Goal: Information Seeking & Learning: Find specific fact

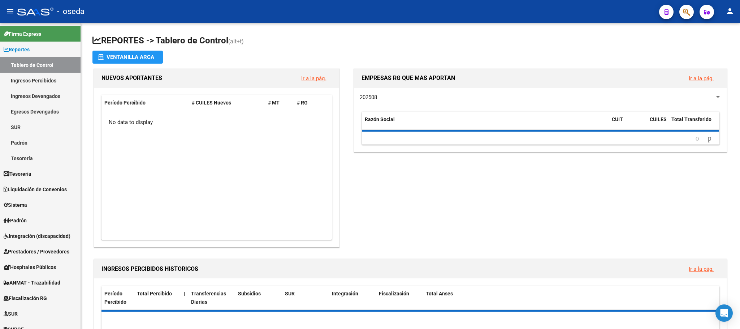
click at [377, 225] on div "EMPRESAS RG QUE MAS APORTAN Ir a la pág. 202508 Razón Social CUIT CUILES Total …" at bounding box center [538, 158] width 382 height 182
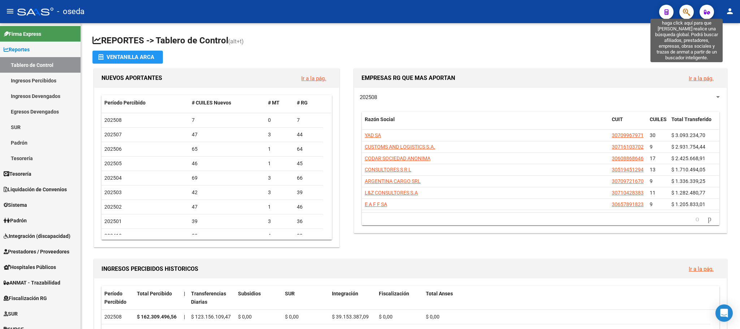
click at [689, 8] on icon "button" at bounding box center [686, 12] width 7 height 8
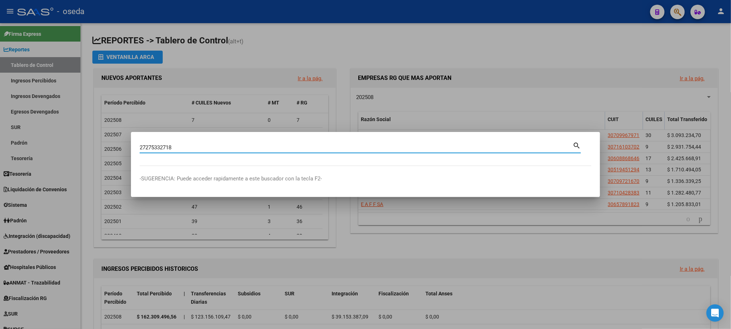
type input "27275332718"
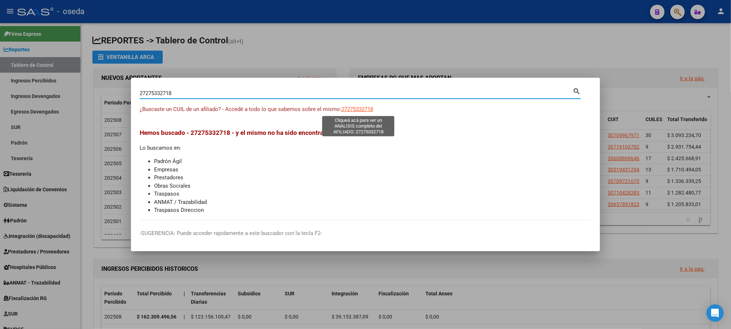
click at [351, 109] on span "27275332718" at bounding box center [358, 109] width 32 height 6
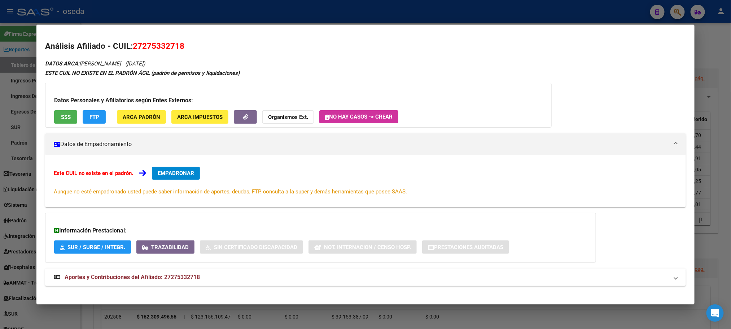
click at [176, 174] on span "EMPADRONAR" at bounding box center [176, 173] width 36 height 6
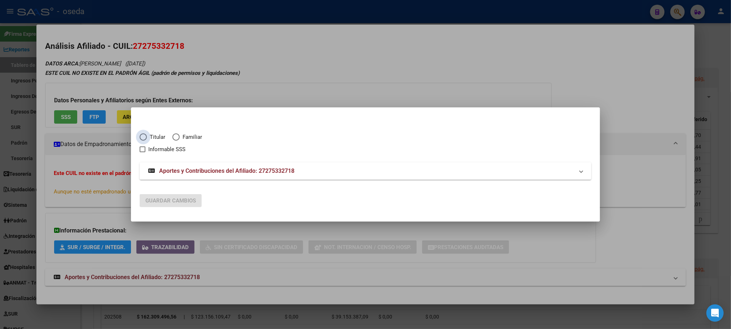
click at [160, 140] on span "Titular" at bounding box center [156, 137] width 18 height 8
click at [147, 140] on input "Titular" at bounding box center [143, 136] width 7 height 7
radio input "true"
checkbox input "true"
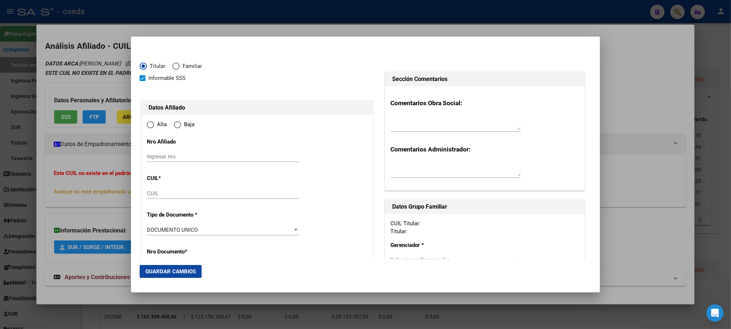
type input "27-27533271-8"
type input "27533271"
type input "[PERSON_NAME]"
type input "[DATE]"
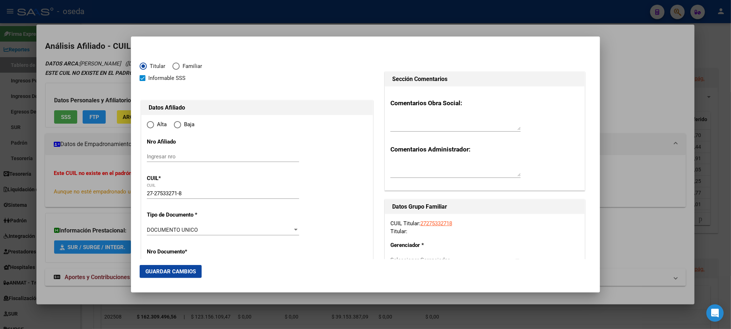
type input "MORON"
type input "1708"
type input "ITAPIRU"
type input "322"
radio input "true"
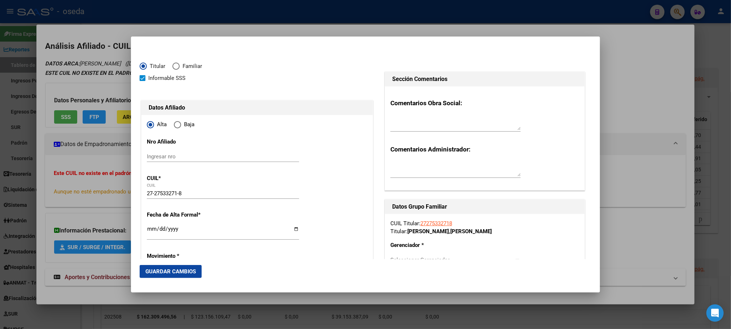
type input "[DATE]"
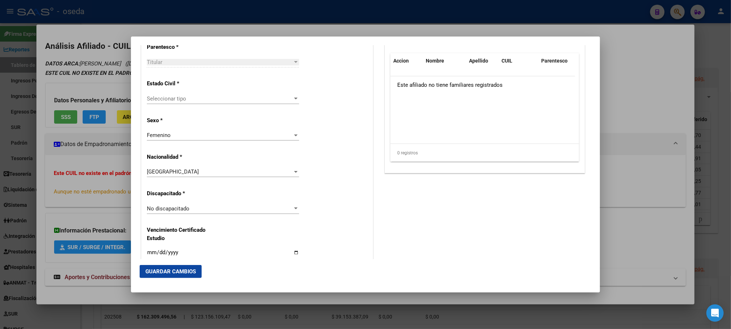
scroll to position [444, 0]
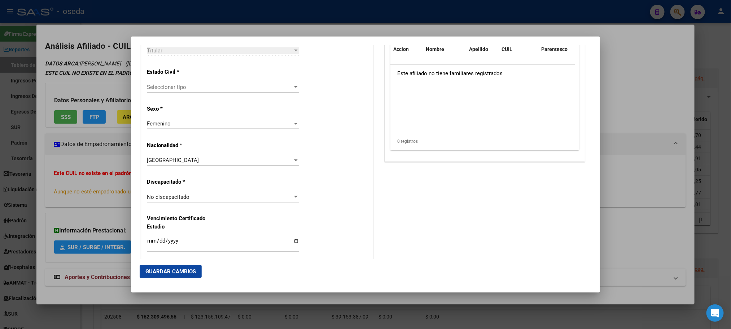
click at [191, 90] on span "Seleccionar tipo" at bounding box center [220, 87] width 146 height 6
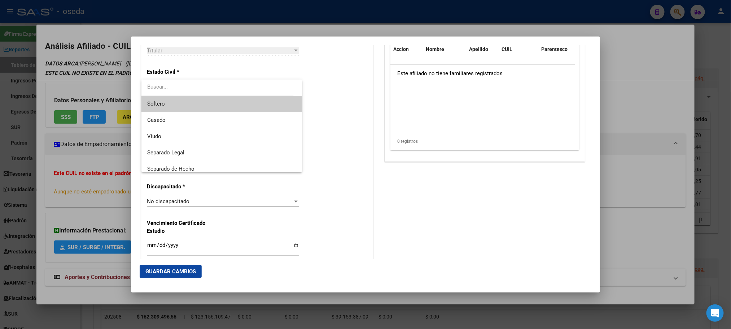
click at [194, 104] on span "Soltero" at bounding box center [221, 104] width 149 height 16
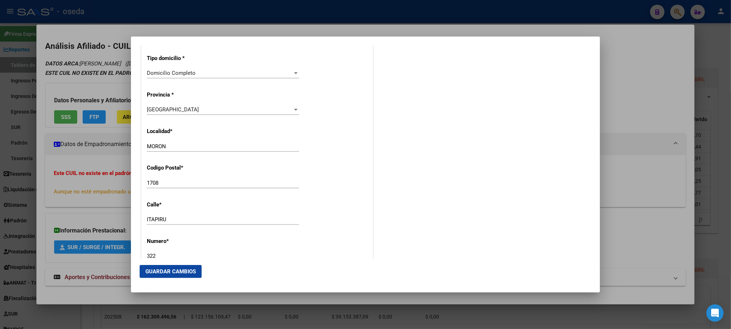
scroll to position [661, 0]
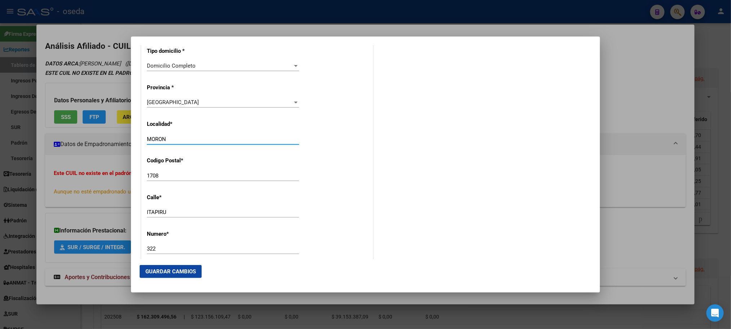
drag, startPoint x: 179, startPoint y: 140, endPoint x: 128, endPoint y: 140, distance: 50.9
click at [128, 140] on div "27275332718 Buscar (apellido, dni, cuil, nro traspaso, cuit, obra social) searc…" at bounding box center [365, 164] width 731 height 329
type input "CASTELAR"
type input "1712"
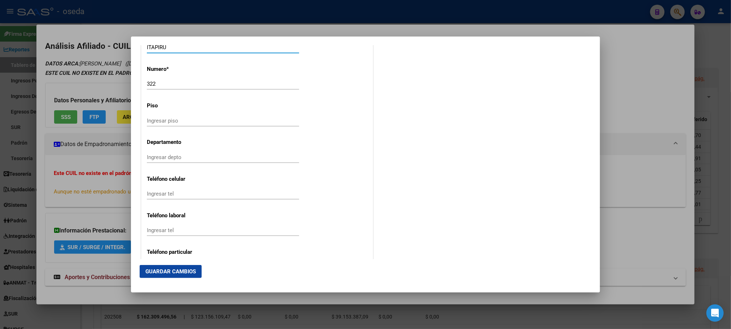
scroll to position [877, 0]
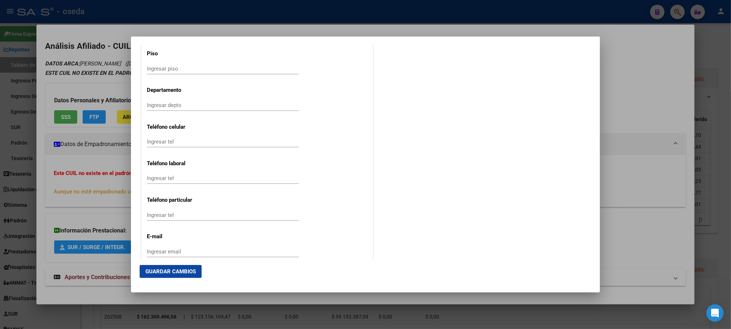
click at [213, 141] on input "Ingresar tel" at bounding box center [223, 141] width 152 height 6
type input "1168380407"
click at [222, 252] on input "Ingresar email" at bounding box center [223, 251] width 152 height 6
type input "[EMAIL_ADDRESS][DOMAIN_NAME]"
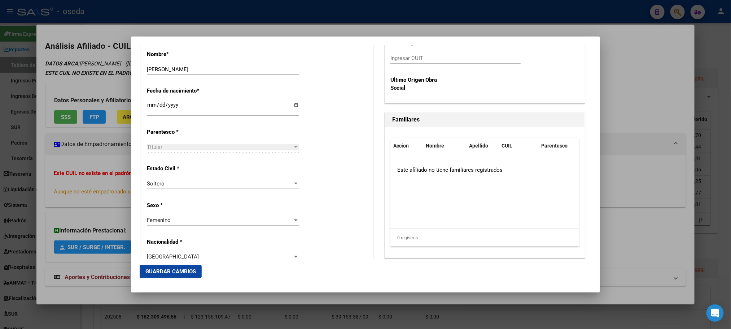
scroll to position [307, 0]
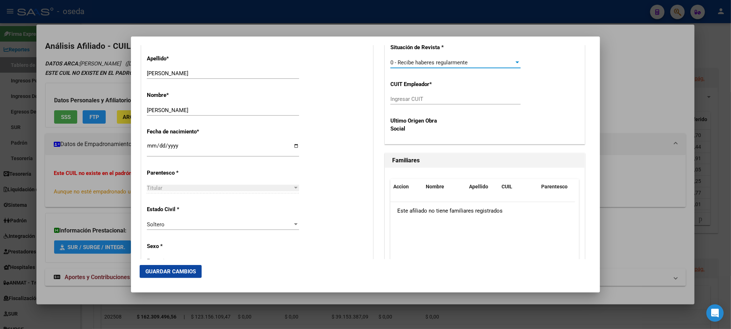
drag, startPoint x: 416, startPoint y: 96, endPoint x: 417, endPoint y: 101, distance: 5.2
click at [416, 99] on input "Ingresar CUIT" at bounding box center [456, 99] width 130 height 6
type input "30-70868597-2"
click at [180, 274] on button "Guardar Cambios" at bounding box center [171, 271] width 62 height 13
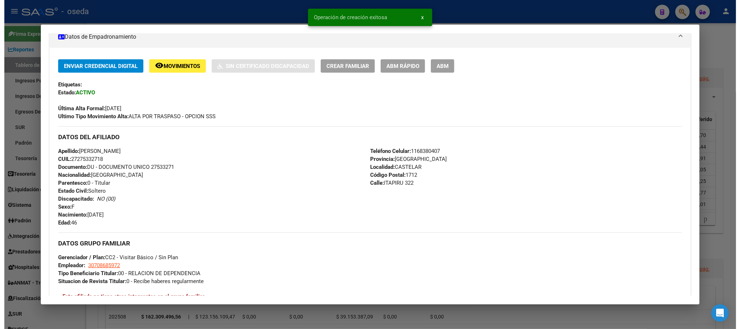
scroll to position [108, 0]
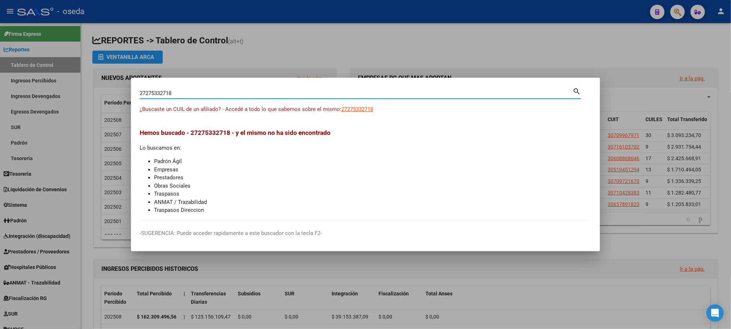
click at [181, 91] on input "27275332718" at bounding box center [356, 93] width 433 height 6
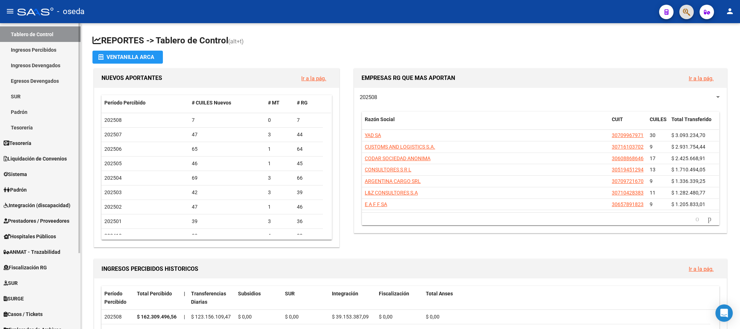
scroll to position [54, 0]
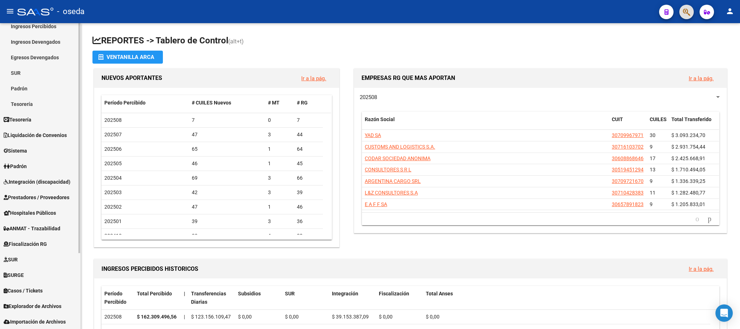
click at [8, 200] on span "Prestadores / Proveedores" at bounding box center [37, 197] width 66 height 8
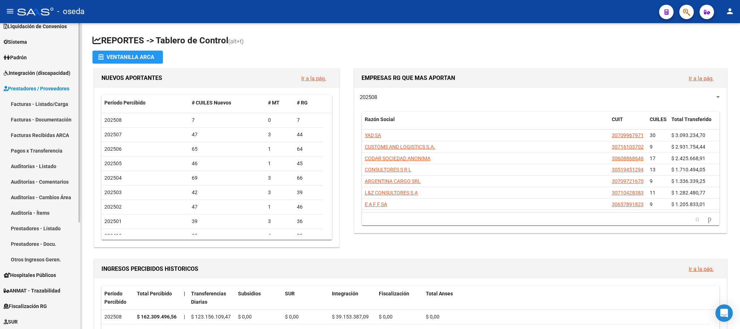
click at [22, 100] on link "Facturas - Listado/Carga" at bounding box center [40, 104] width 81 height 16
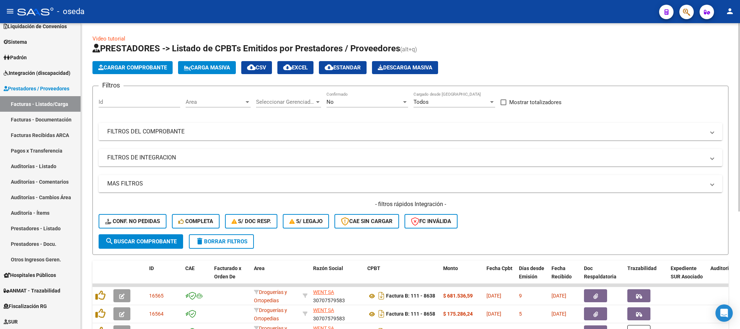
click at [231, 134] on mat-panel-title "FILTROS DEL COMPROBANTE" at bounding box center [406, 131] width 598 height 8
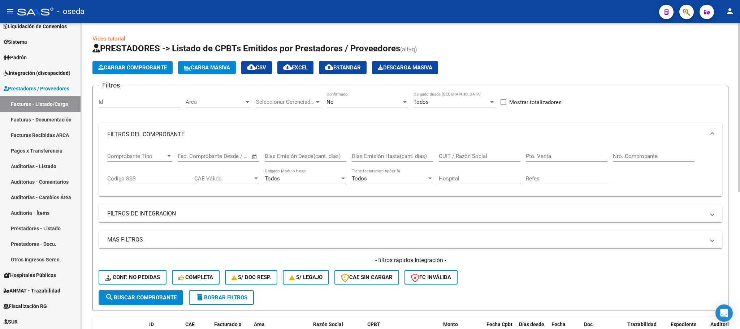
click at [488, 156] on input "CUIT / Razón Social" at bounding box center [480, 156] width 82 height 6
type input "babee"
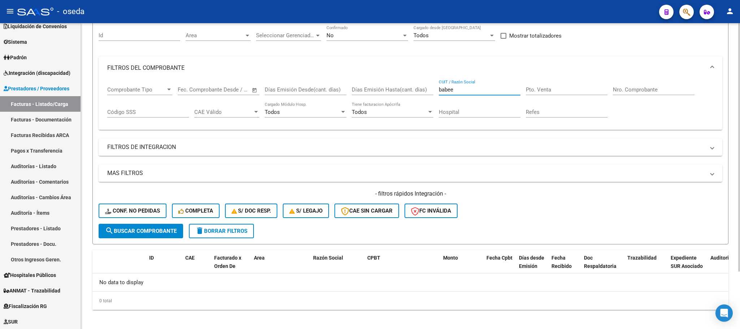
scroll to position [70, 0]
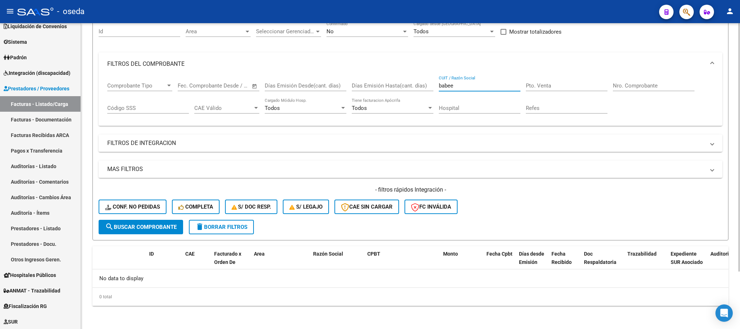
drag, startPoint x: 487, startPoint y: 86, endPoint x: 392, endPoint y: 86, distance: 94.6
click at [392, 86] on div "Comprobante Tipo Comprobante Tipo Start date – End date Fec. Comprobante Desde …" at bounding box center [410, 97] width 606 height 45
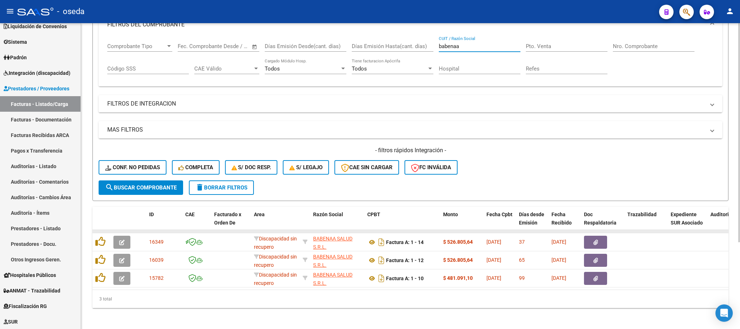
scroll to position [121, 0]
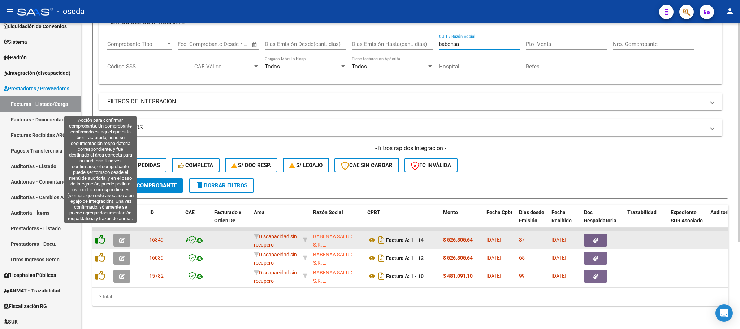
type input "babenaa"
click at [101, 234] on icon at bounding box center [100, 239] width 10 height 10
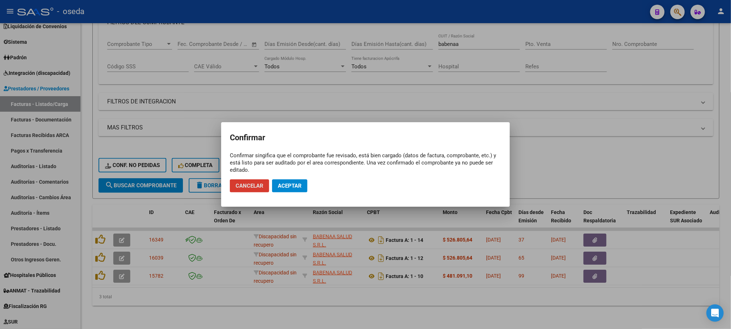
click at [278, 188] on button "Aceptar" at bounding box center [289, 185] width 35 height 13
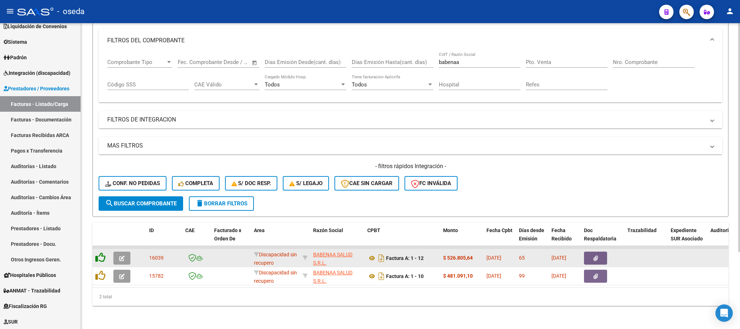
scroll to position [103, 0]
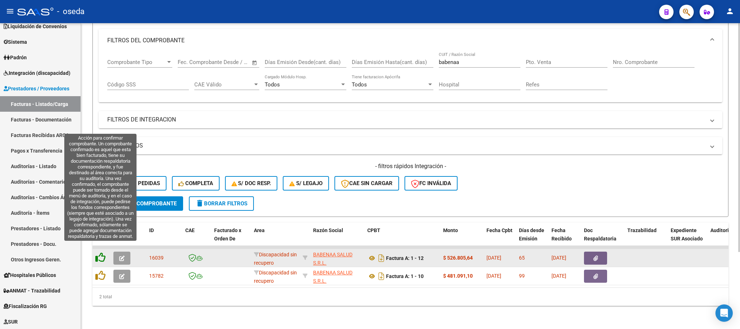
click at [99, 252] on icon at bounding box center [100, 257] width 10 height 10
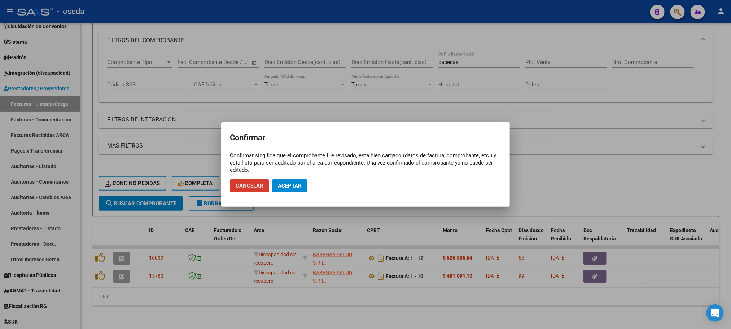
click at [288, 180] on button "Aceptar" at bounding box center [289, 185] width 35 height 13
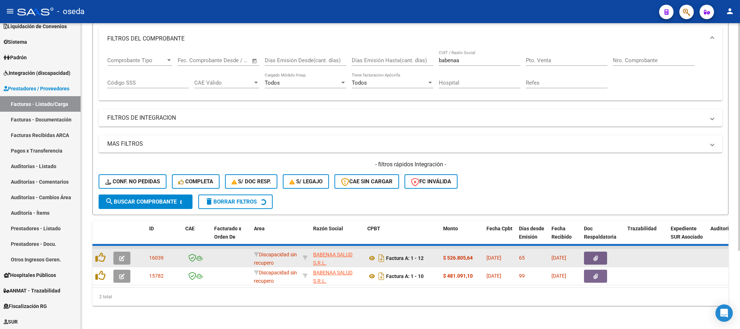
scroll to position [85, 0]
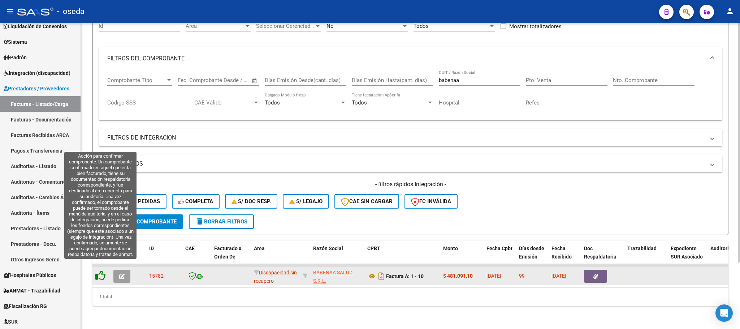
click at [99, 270] on icon at bounding box center [100, 275] width 10 height 10
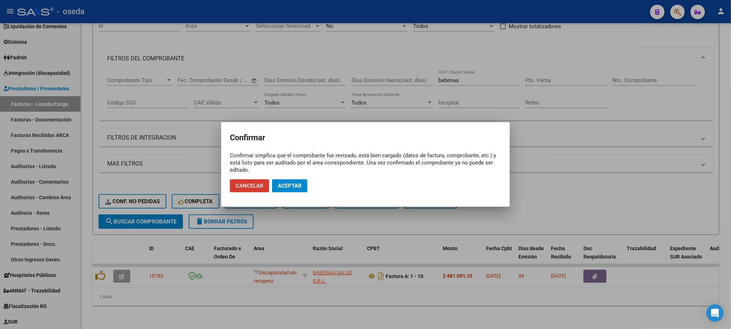
click at [284, 190] on button "Aceptar" at bounding box center [289, 185] width 35 height 13
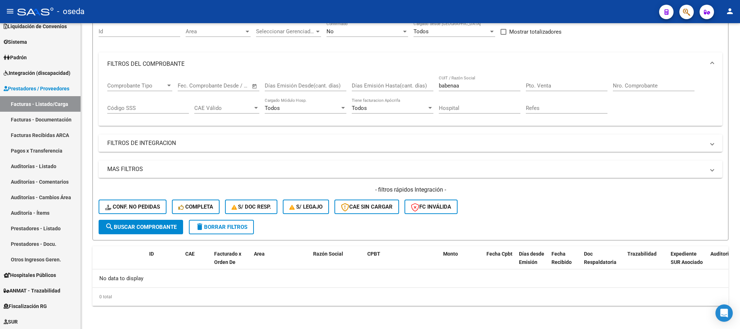
scroll to position [71, 0]
click at [247, 225] on span "delete Borrar Filtros" at bounding box center [221, 226] width 52 height 6
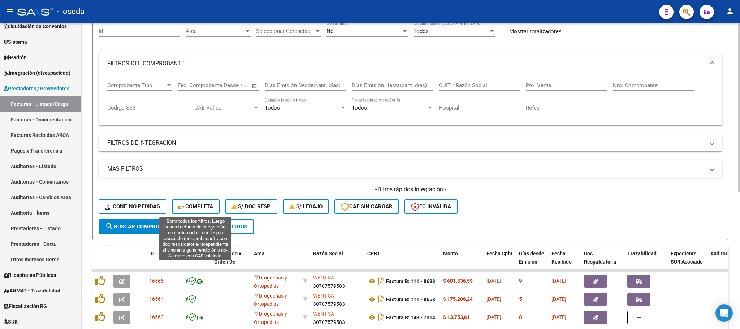
click at [199, 200] on button "Completa" at bounding box center [196, 206] width 48 height 14
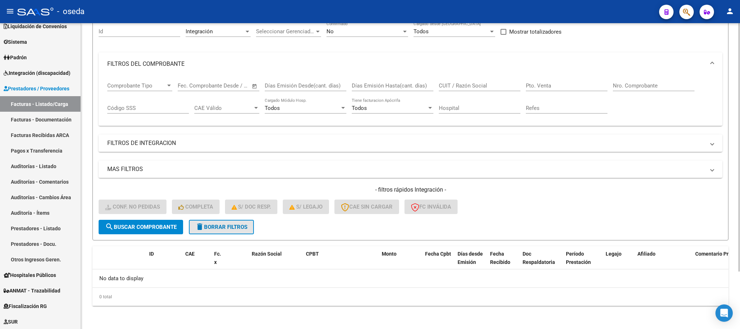
drag, startPoint x: 242, startPoint y: 222, endPoint x: 242, endPoint y: 218, distance: 4.3
click at [242, 223] on span "delete Borrar Filtros" at bounding box center [221, 226] width 52 height 6
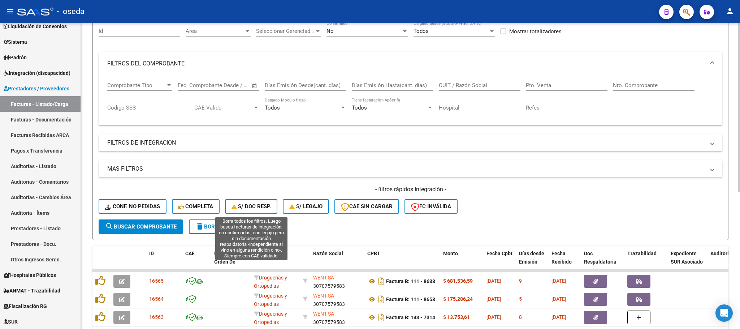
click at [243, 209] on span "S/ Doc Resp." at bounding box center [251, 206] width 40 height 6
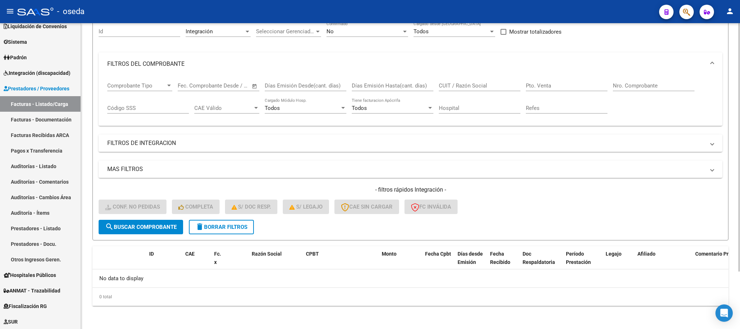
click at [235, 226] on span "delete Borrar Filtros" at bounding box center [221, 226] width 52 height 6
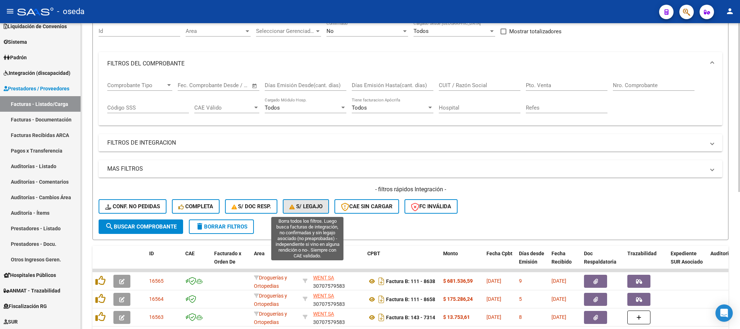
click at [301, 207] on span "S/ legajo" at bounding box center [305, 206] width 33 height 6
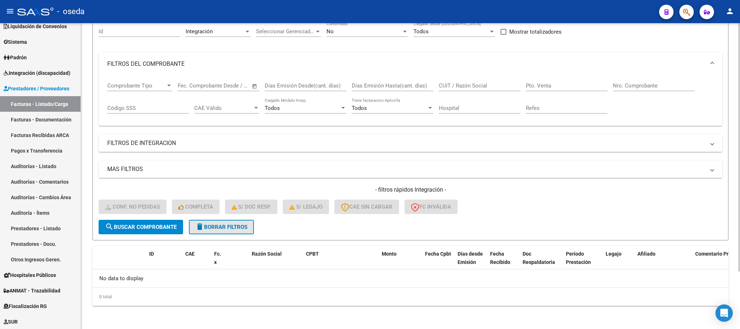
click at [238, 223] on span "delete Borrar Filtros" at bounding box center [221, 226] width 52 height 6
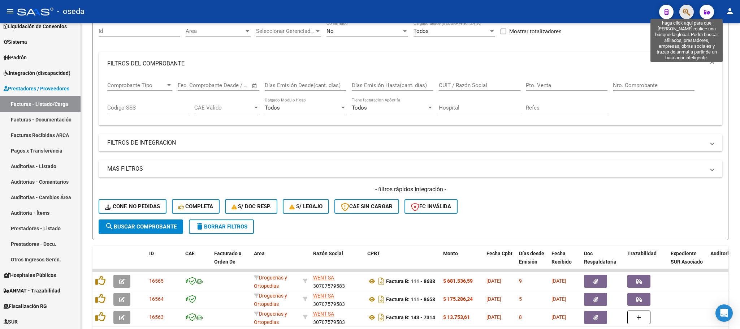
click at [689, 12] on icon "button" at bounding box center [686, 12] width 7 height 8
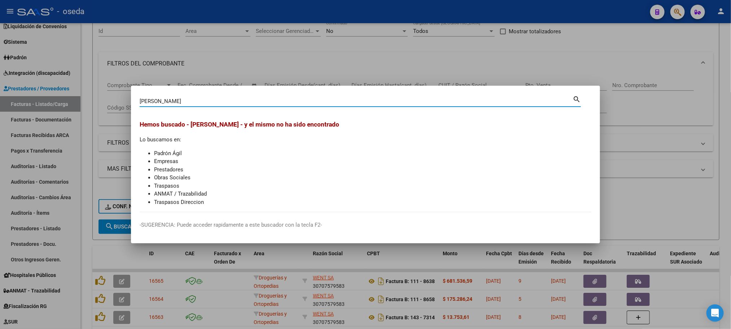
drag, startPoint x: 233, startPoint y: 100, endPoint x: 94, endPoint y: 101, distance: 139.7
click at [94, 101] on div "[PERSON_NAME] Buscar (apellido, dni, cuil, nro traspaso, cuit, obra social) sea…" at bounding box center [365, 164] width 731 height 329
type input "27448946210"
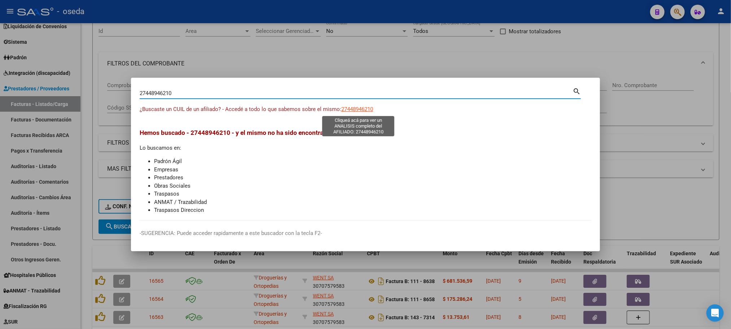
click at [353, 108] on span "27448946210" at bounding box center [358, 109] width 32 height 6
type textarea "27448946210"
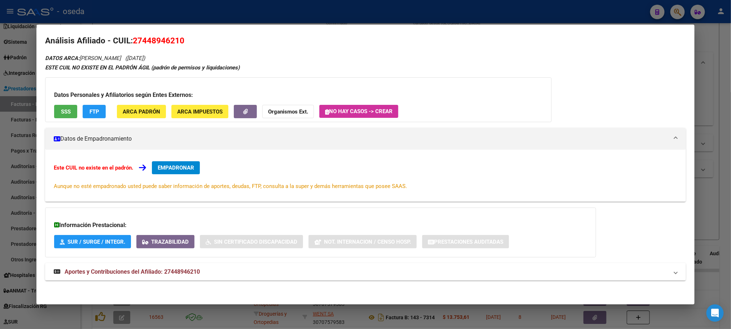
scroll to position [7, 0]
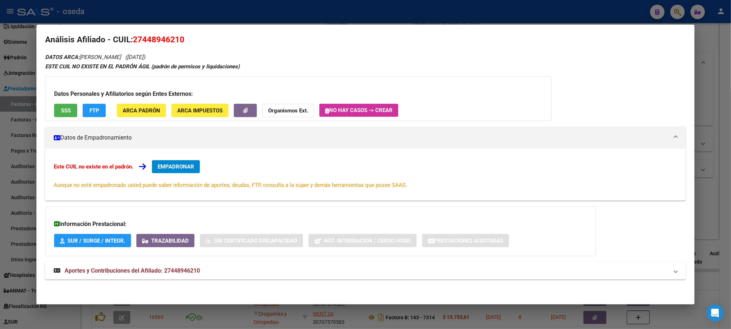
click at [179, 267] on span "Aportes y Contribuciones del Afiliado: 27448946210" at bounding box center [132, 270] width 135 height 7
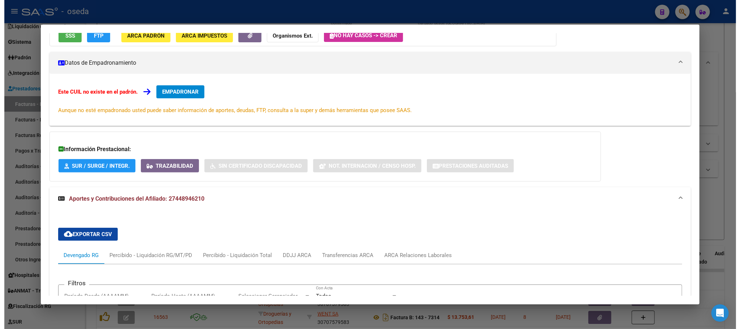
scroll to position [0, 0]
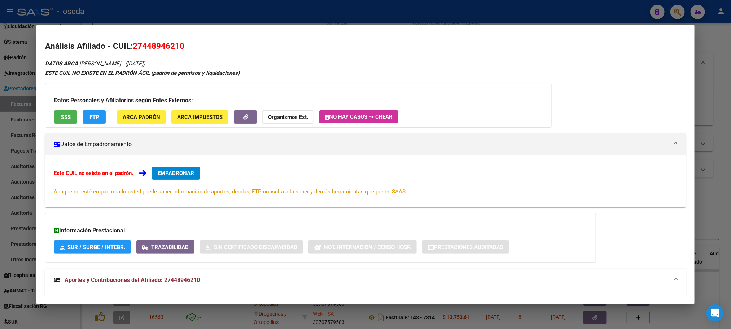
click at [149, 48] on span "27448946210" at bounding box center [159, 45] width 52 height 9
copy span "27448946210"
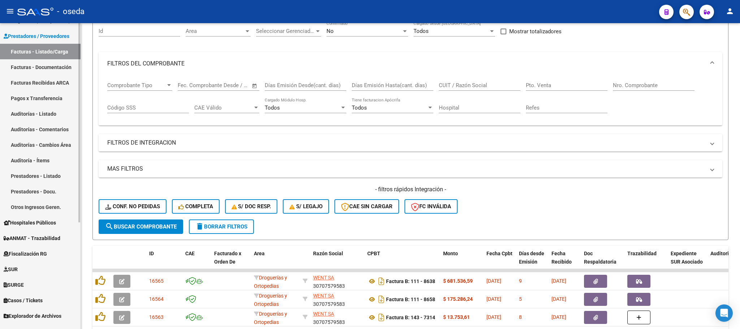
scroll to position [163, 0]
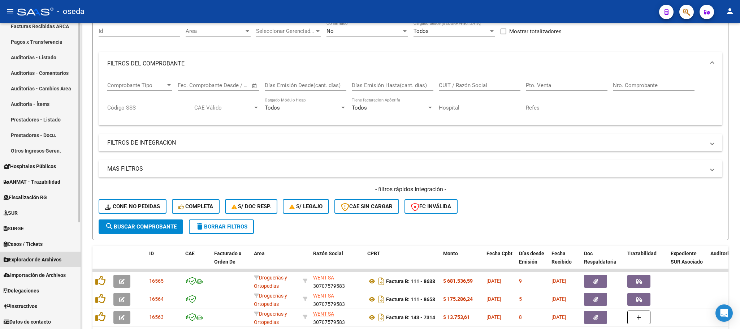
click at [35, 261] on span "Explorador de Archivos" at bounding box center [33, 259] width 58 height 8
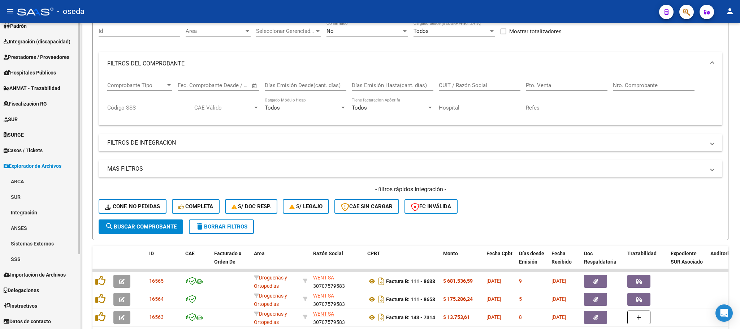
scroll to position [86, 0]
click at [35, 261] on link "SSS" at bounding box center [40, 259] width 81 height 16
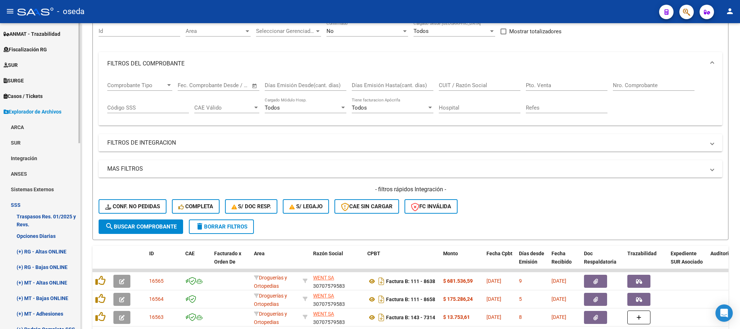
scroll to position [248, 0]
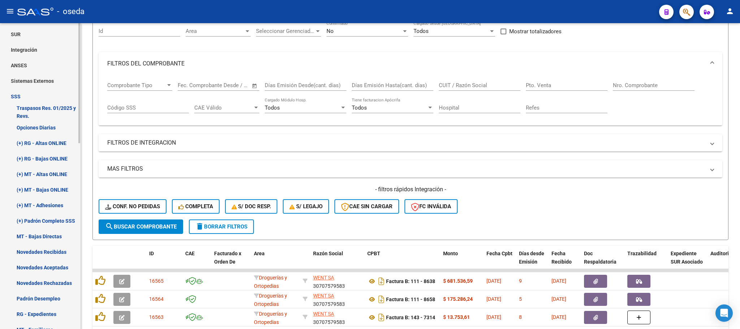
click at [32, 218] on link "(+) Padrón Completo SSS" at bounding box center [40, 221] width 81 height 16
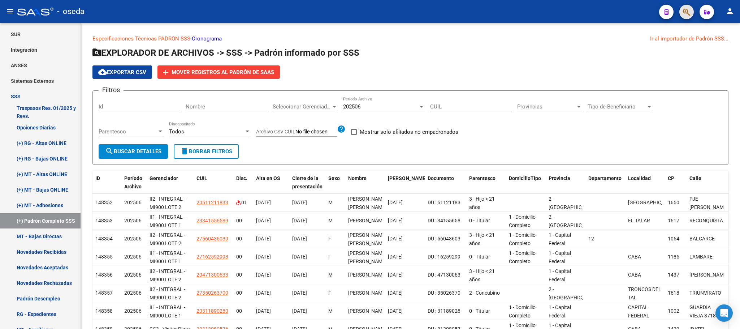
click at [680, 10] on button "button" at bounding box center [686, 12] width 14 height 14
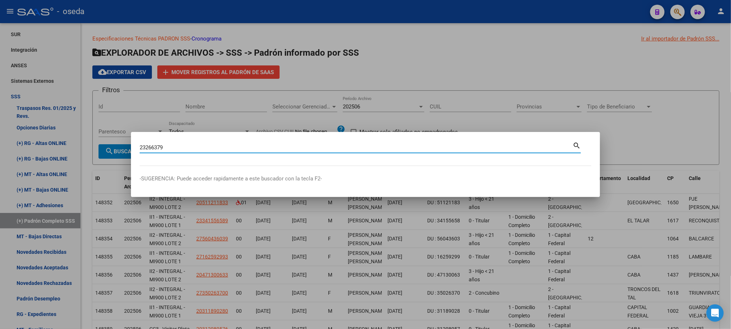
type input "23266379"
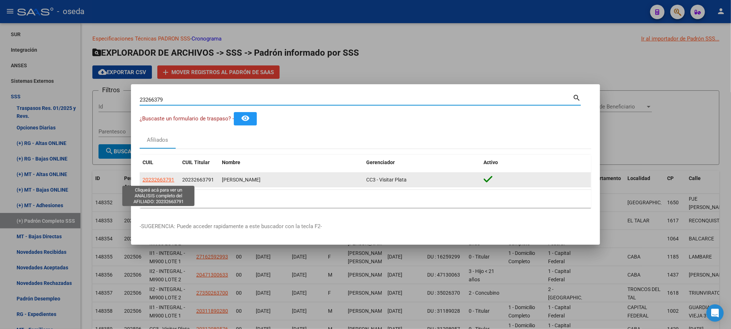
click at [166, 182] on span "20232663791" at bounding box center [159, 180] width 32 height 6
type textarea "20232663791"
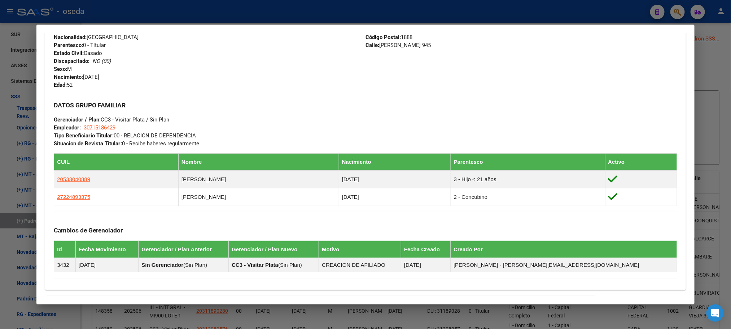
scroll to position [362, 0]
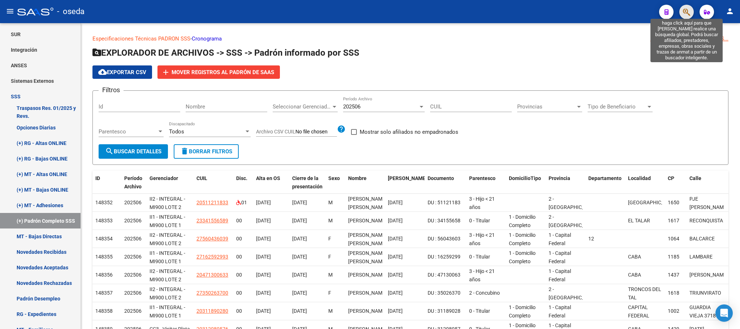
click at [686, 13] on icon "button" at bounding box center [686, 12] width 7 height 8
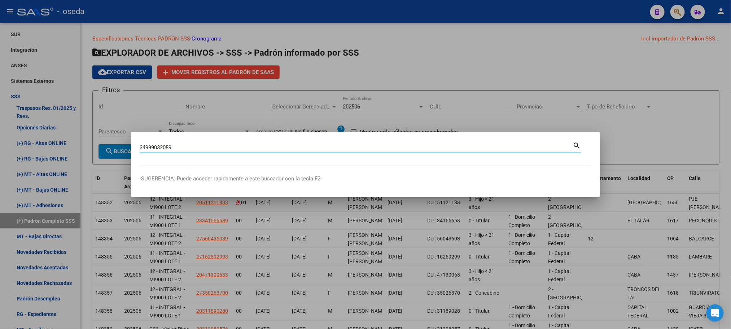
type input "34999032089"
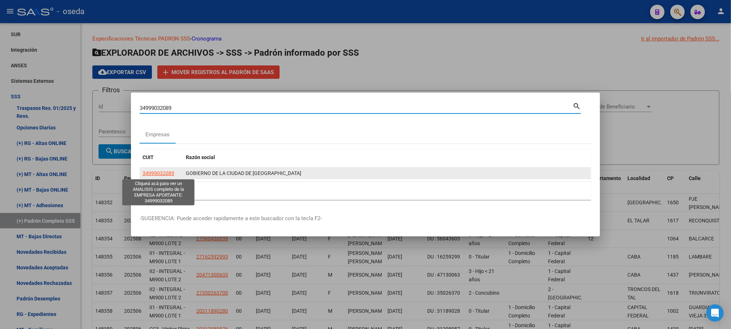
click at [152, 171] on span "34999032089" at bounding box center [159, 173] width 32 height 6
type textarea "34999032089"
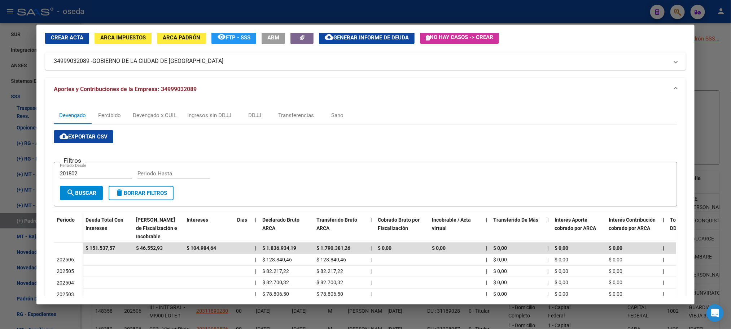
scroll to position [54, 0]
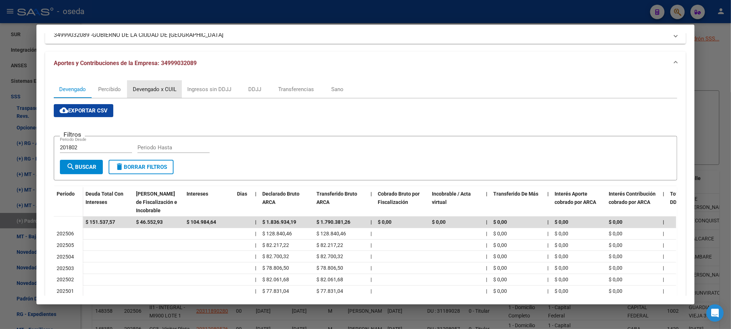
click at [141, 87] on div "Devengado x CUIL" at bounding box center [155, 89] width 44 height 8
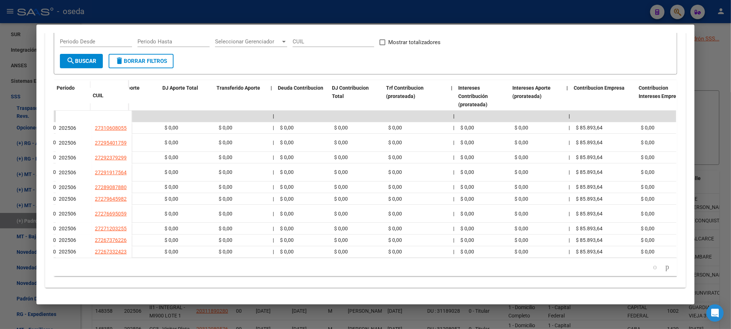
scroll to position [0, 486]
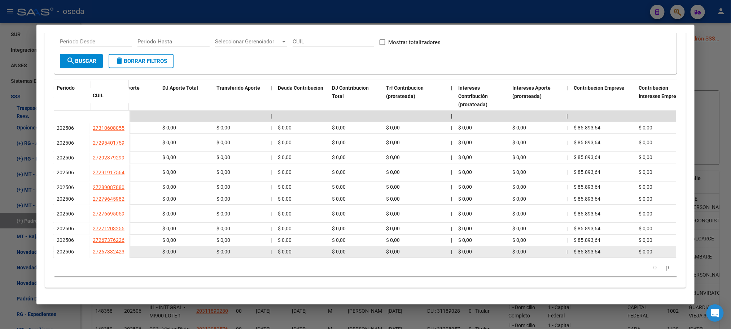
drag, startPoint x: 48, startPoint y: 59, endPoint x: 652, endPoint y: 236, distance: 630.3
click at [652, 236] on div "Devengado Percibido Devengado x CUIL Ingresos sin DDJJ DDJJ Transferencias Sano…" at bounding box center [365, 128] width 641 height 318
copy div "Loremip DOLO Sitametcons Adipis e Seddoeiu Temporin Utlabo Etdol Magna Aliq en …"
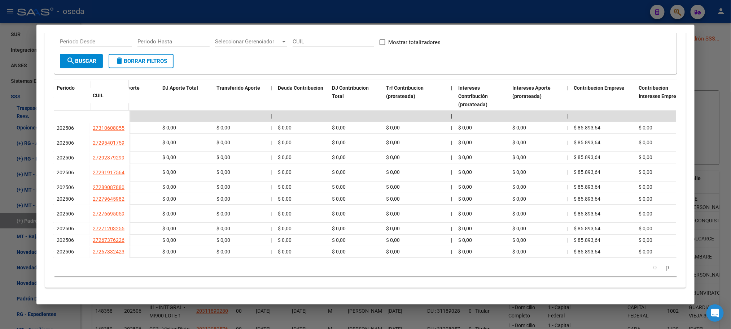
click at [36, 148] on mat-dialog-content "Análisis Empresa Aportante - CUIT: 34999032089 Crear Acta ARCA Impuestos ARCA P…" at bounding box center [365, 164] width 658 height 262
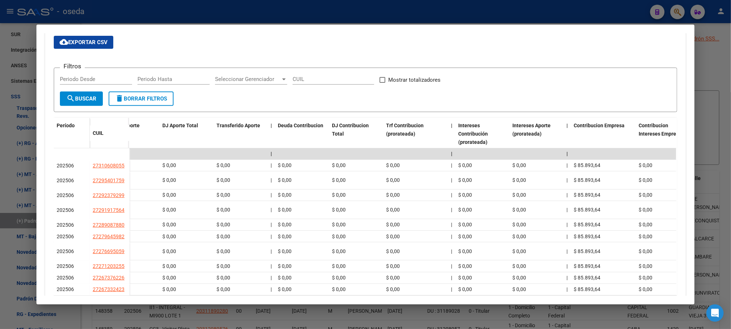
scroll to position [26, 0]
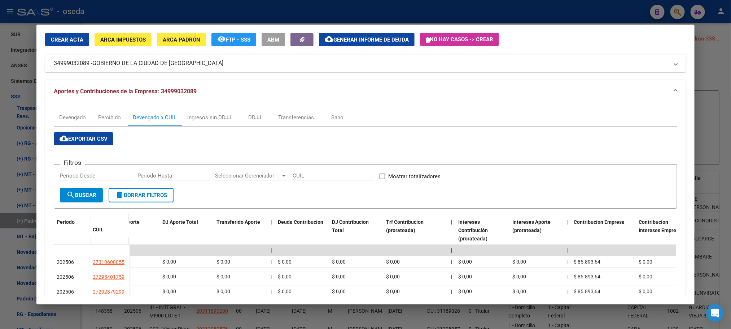
click at [78, 139] on span "cloud_download Exportar CSV" at bounding box center [84, 138] width 48 height 6
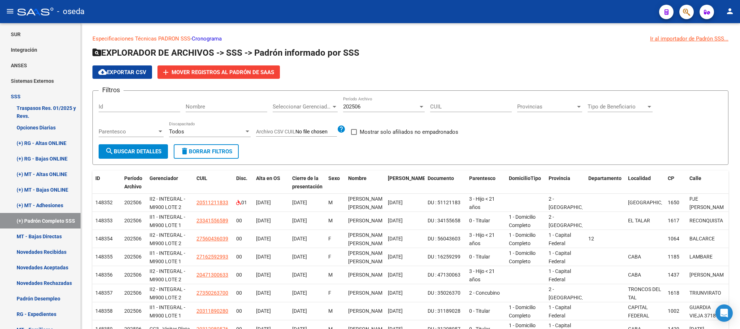
click at [684, 13] on icon "button" at bounding box center [686, 12] width 7 height 8
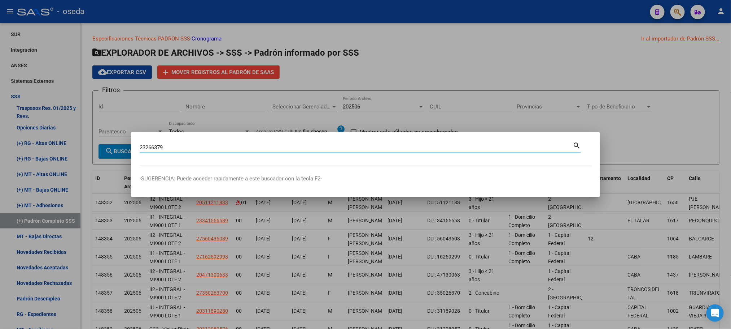
type input "23266379"
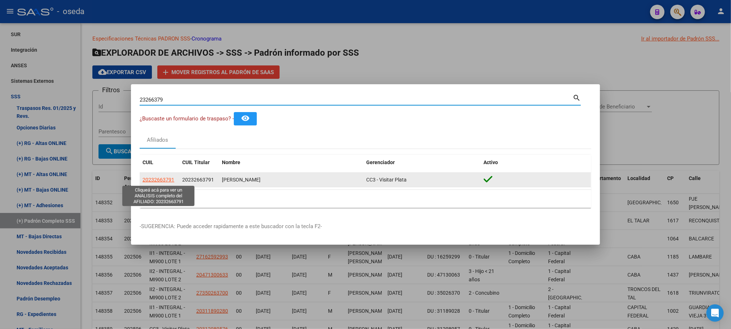
click at [158, 180] on span "20232663791" at bounding box center [159, 180] width 32 height 6
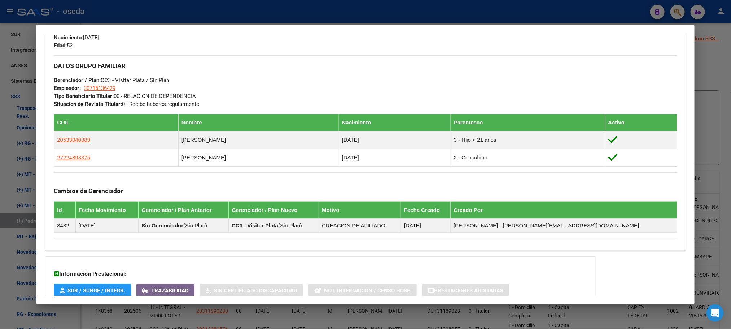
scroll to position [362, 0]
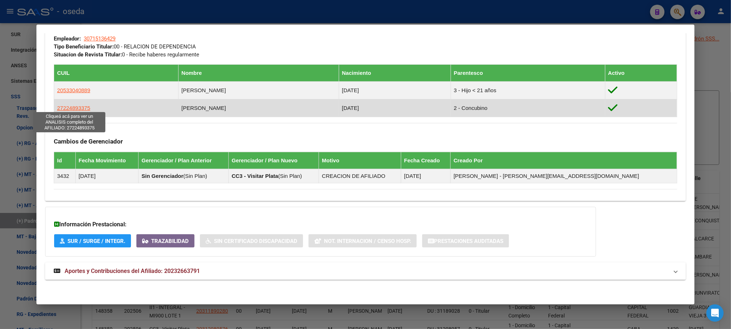
click at [58, 108] on span "27224893375" at bounding box center [73, 108] width 33 height 6
type textarea "27224893375"
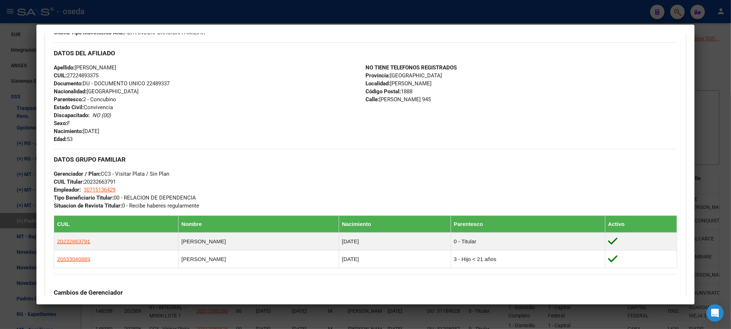
scroll to position [388, 0]
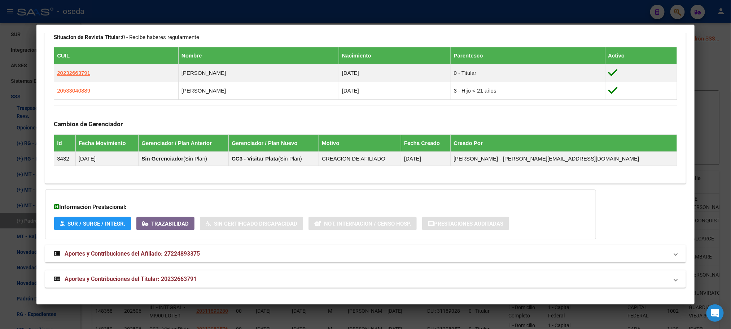
click at [92, 255] on span "Aportes y Contribuciones del Afiliado: 27224893375" at bounding box center [132, 253] width 135 height 7
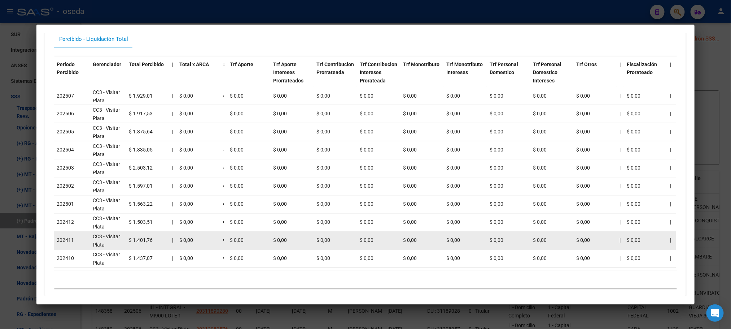
scroll to position [1, 0]
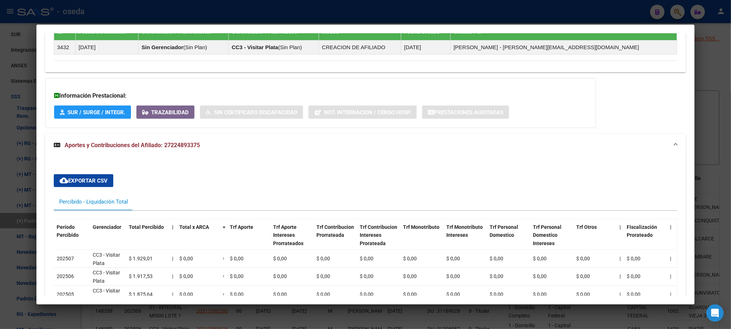
click at [99, 140] on mat-expansion-panel-header "Aportes y Contribuciones del Afiliado: 27224893375" at bounding box center [365, 145] width 641 height 23
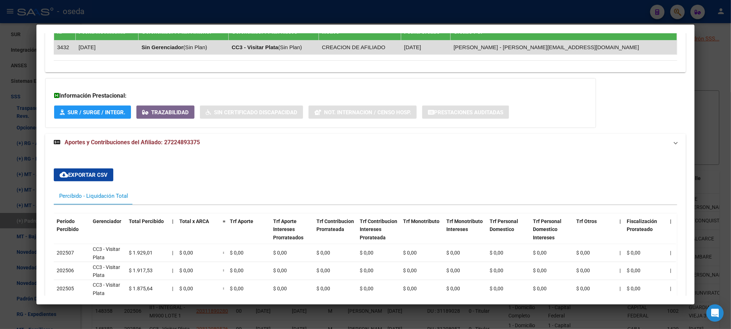
scroll to position [388, 0]
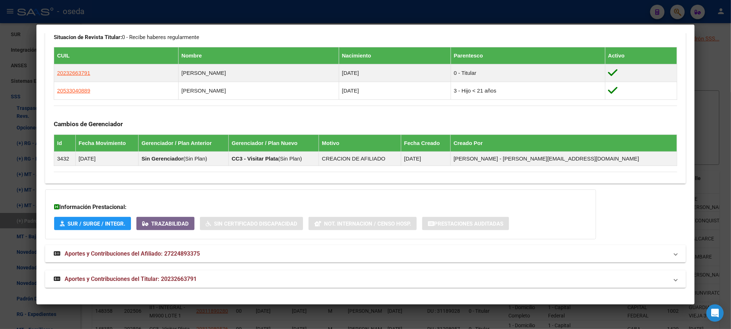
click at [111, 270] on mat-expansion-panel-header "Aportes y Contribuciones del Titular: 20232663791" at bounding box center [365, 278] width 641 height 17
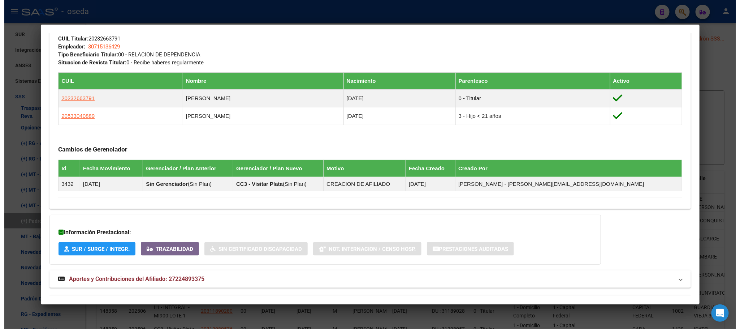
scroll to position [298, 0]
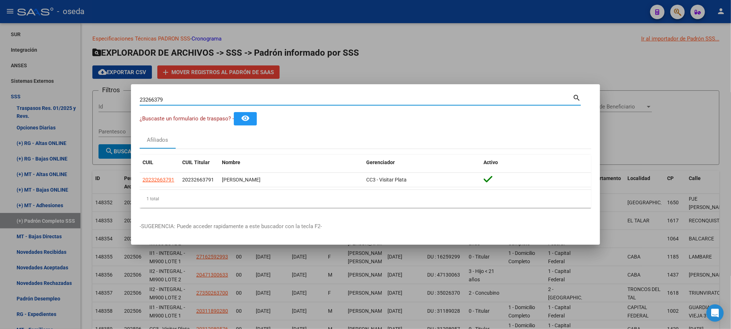
drag, startPoint x: 168, startPoint y: 102, endPoint x: 19, endPoint y: 101, distance: 148.8
click at [19, 101] on div "23266379 Buscar (apellido, dni, cuil, nro traspaso, cuit, obra social) search ¿…" at bounding box center [365, 164] width 731 height 329
type input "[PERSON_NAME]"
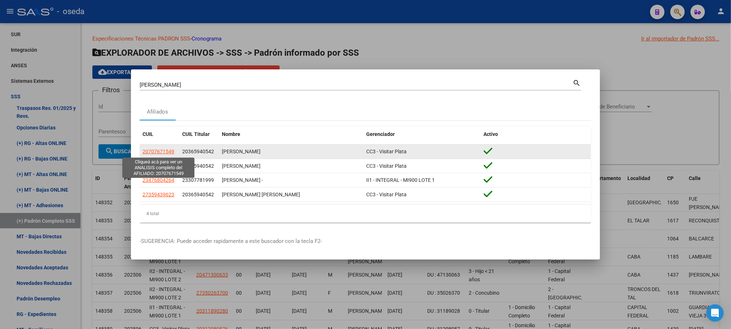
click at [154, 153] on span "20707671549" at bounding box center [159, 151] width 32 height 6
type textarea "20707671549"
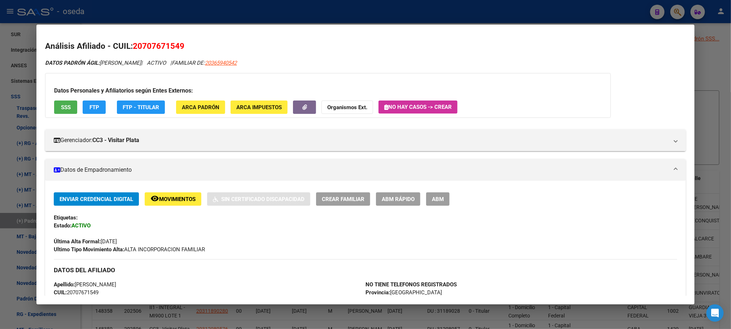
click at [156, 45] on span "20707671549" at bounding box center [159, 45] width 52 height 9
copy span "20707671549"
click at [179, 101] on button "ARCA Padrón" at bounding box center [200, 106] width 49 height 13
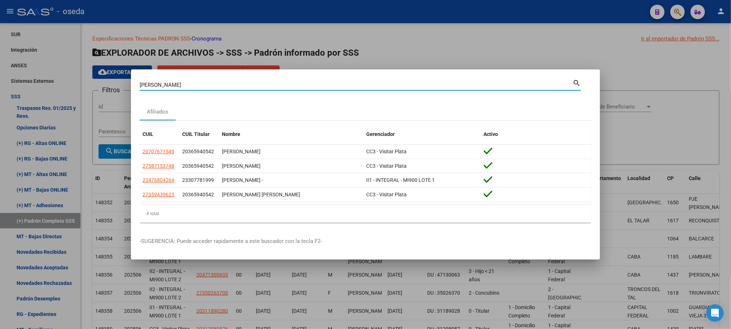
drag, startPoint x: 197, startPoint y: 84, endPoint x: 0, endPoint y: 78, distance: 197.2
click at [0, 78] on div "[PERSON_NAME] Buscar (apellido, dni, cuil, nro traspaso, cuit, obra social) sea…" at bounding box center [365, 164] width 731 height 329
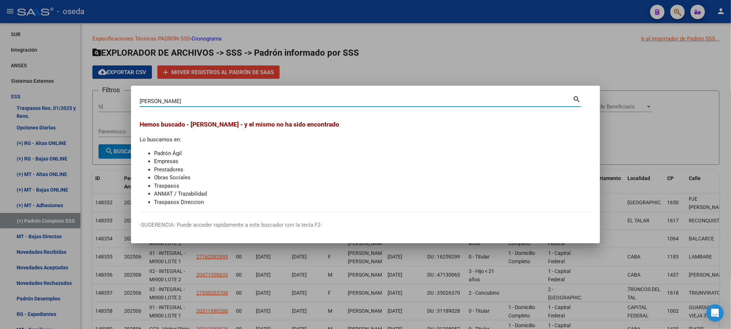
type input "[PERSON_NAME]"
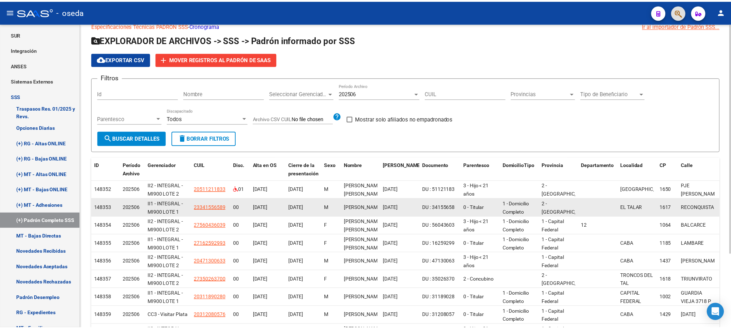
scroll to position [54, 0]
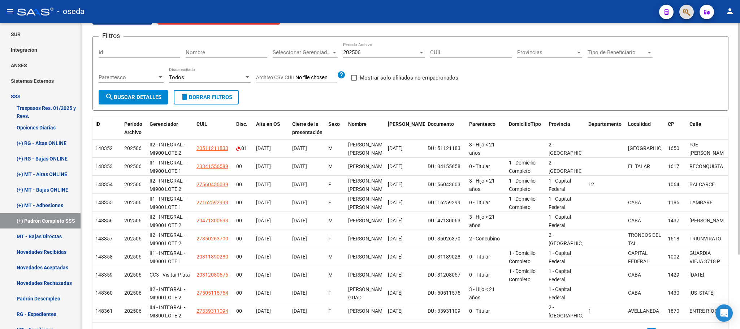
click at [679, 5] on button "button" at bounding box center [686, 12] width 14 height 14
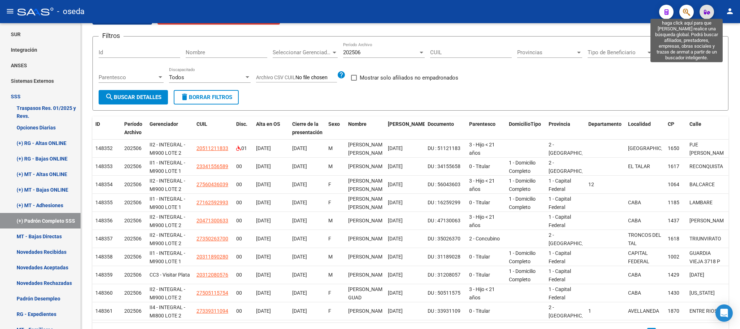
click at [683, 10] on icon "button" at bounding box center [686, 12] width 7 height 8
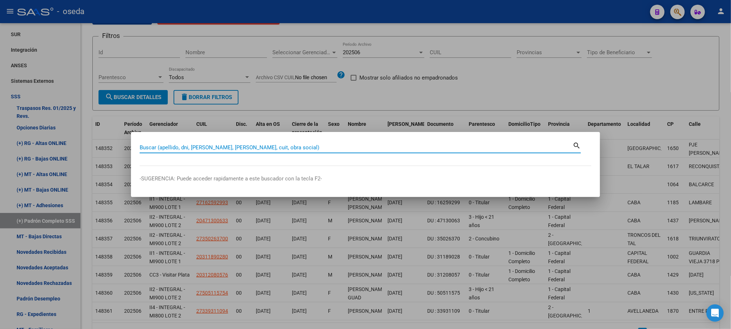
paste input "16645922"
type input "16645922"
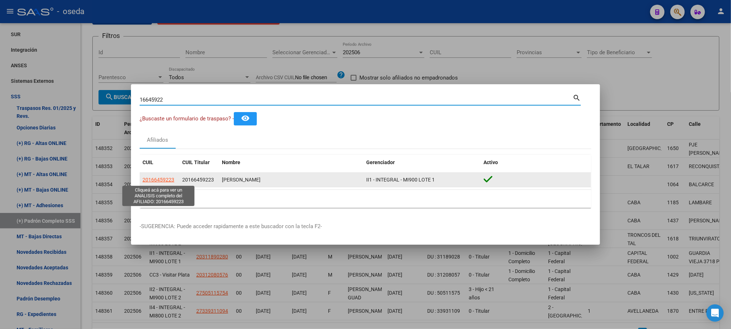
click at [169, 182] on span "20166459223" at bounding box center [159, 180] width 32 height 6
type textarea "20166459223"
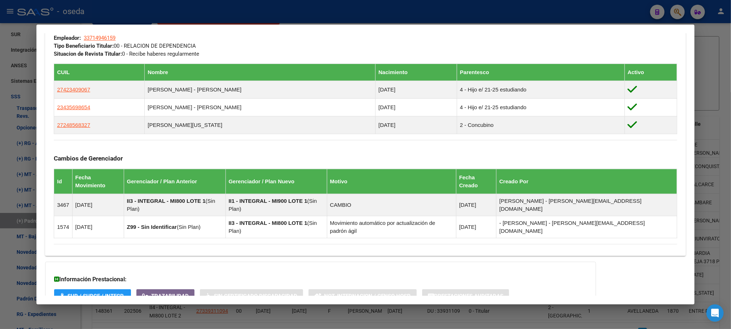
scroll to position [379, 0]
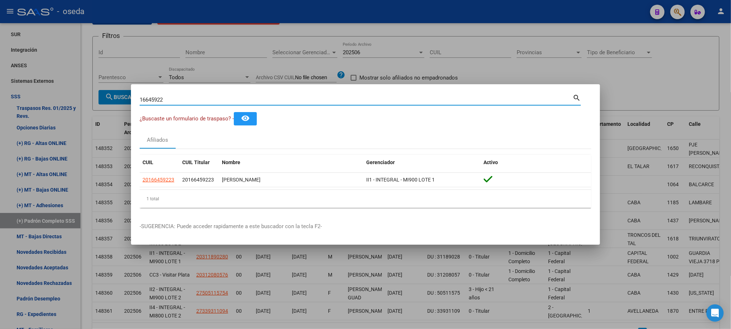
drag, startPoint x: 301, startPoint y: 101, endPoint x: 130, endPoint y: 96, distance: 171.2
click at [130, 96] on div "16645922 Buscar (apellido, dni, cuil, nro traspaso, cuit, obra social) search ¿…" at bounding box center [365, 164] width 731 height 329
type input "25154726"
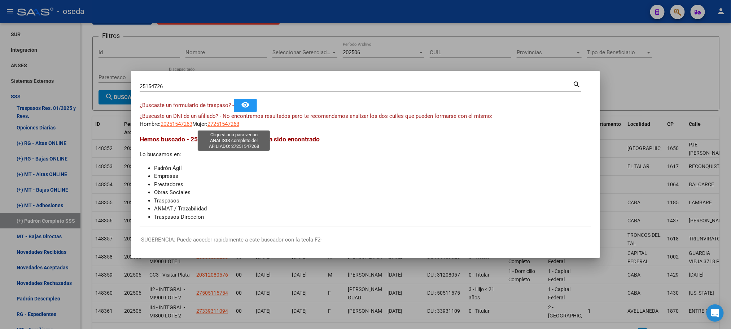
click at [223, 126] on span "27251547268" at bounding box center [224, 124] width 32 height 6
type textarea "27251547268"
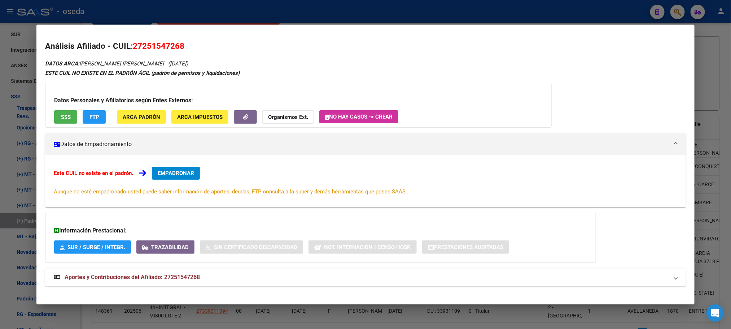
click at [180, 271] on mat-expansion-panel-header "Aportes y Contribuciones del Afiliado: 27251547268" at bounding box center [365, 276] width 641 height 17
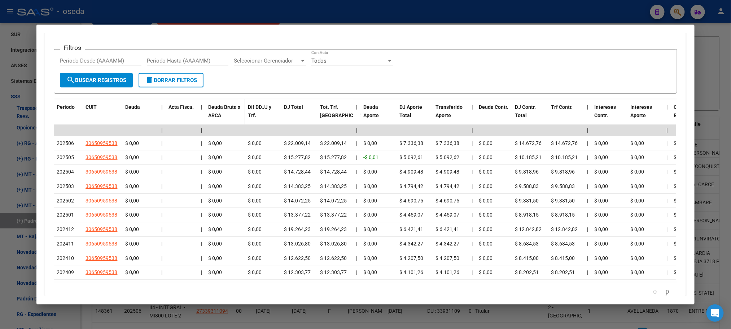
scroll to position [364, 0]
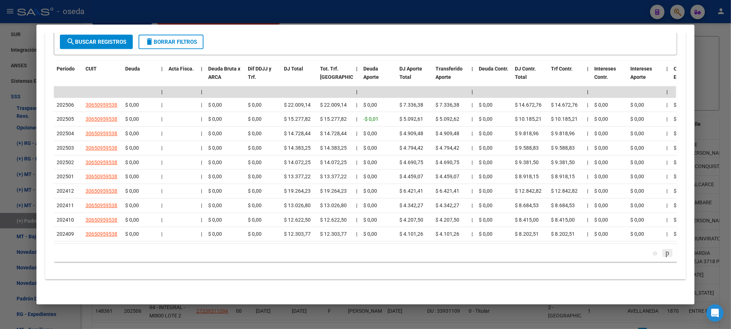
click at [665, 252] on icon "go to next page" at bounding box center [668, 252] width 6 height 9
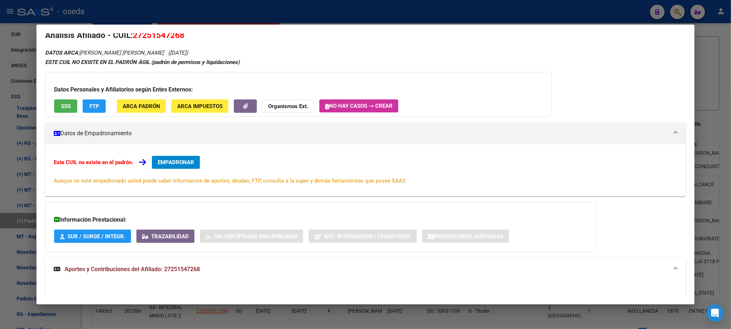
scroll to position [0, 0]
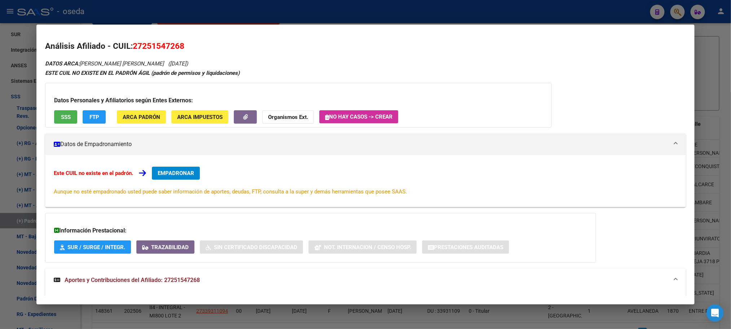
click at [157, 41] on span "27251547268" at bounding box center [159, 45] width 52 height 9
copy span "27251547268"
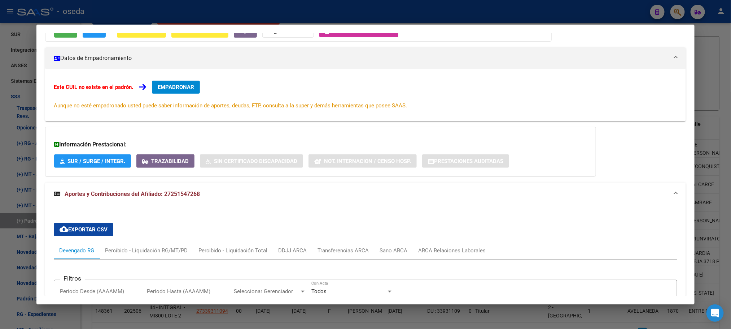
scroll to position [162, 0]
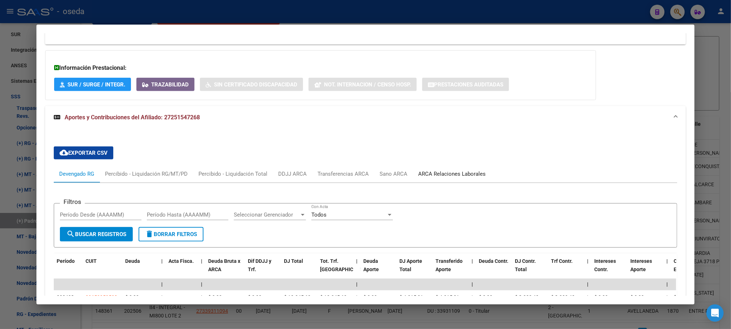
click at [460, 170] on div "ARCA Relaciones Laborales" at bounding box center [452, 174] width 68 height 8
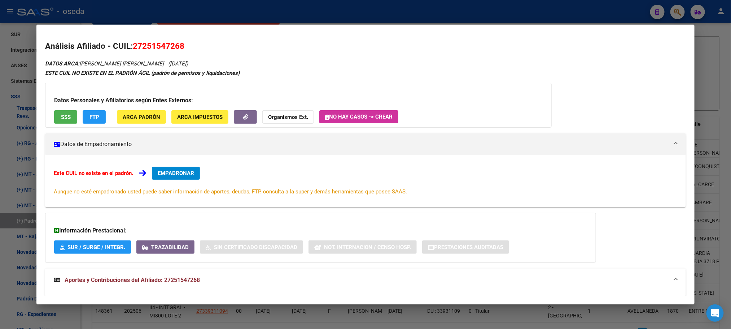
scroll to position [196, 0]
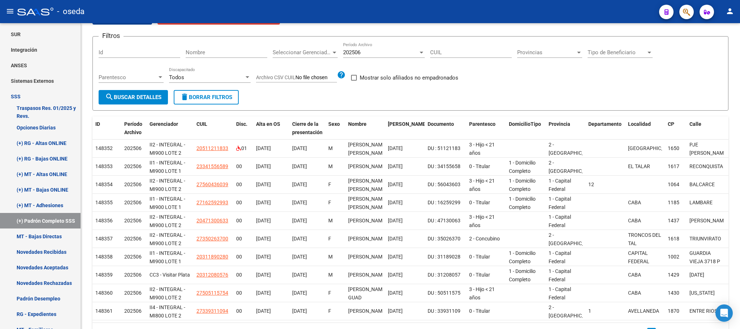
click at [688, 12] on icon "button" at bounding box center [686, 12] width 7 height 8
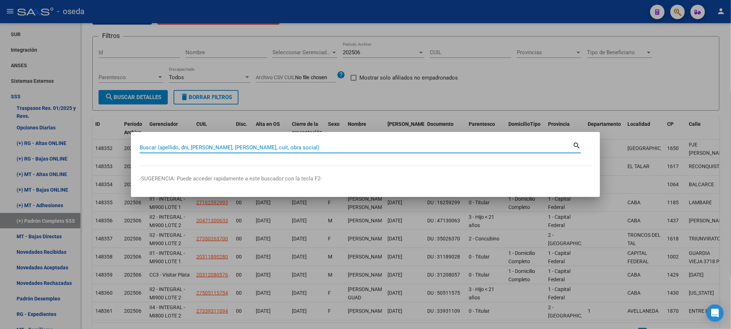
paste input "16645922"
type input "16645922"
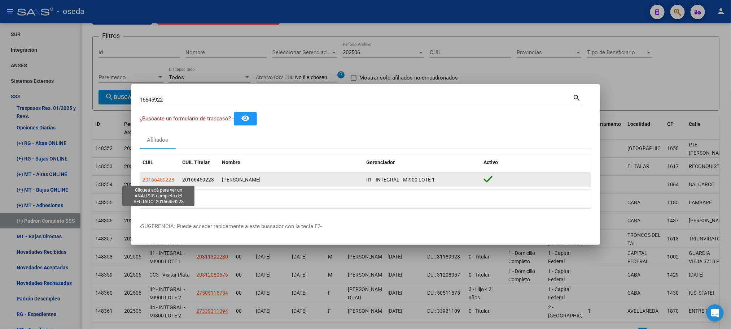
click at [161, 180] on span "20166459223" at bounding box center [159, 180] width 32 height 6
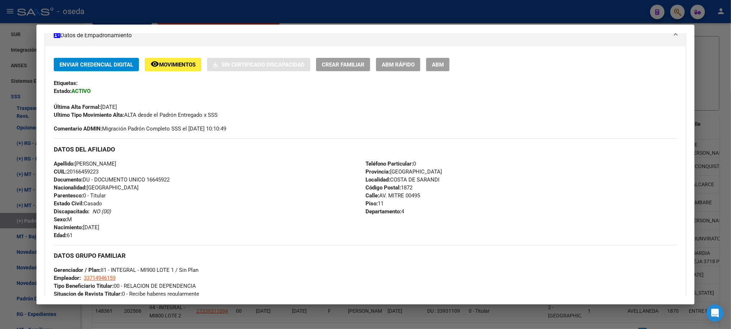
scroll to position [287, 0]
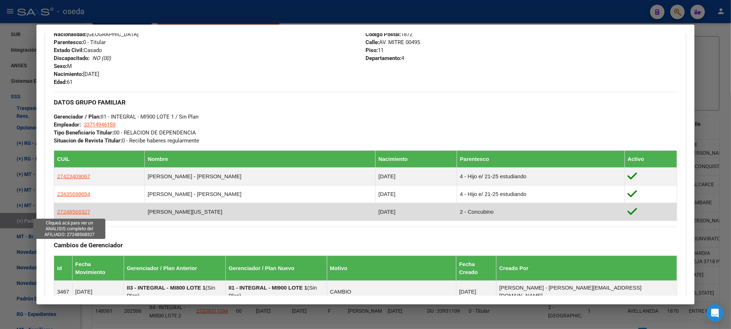
click at [62, 212] on span "27248568327" at bounding box center [73, 211] width 33 height 6
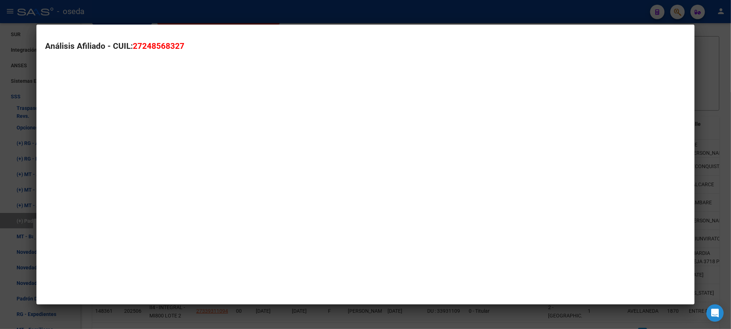
type textarea "27248568327"
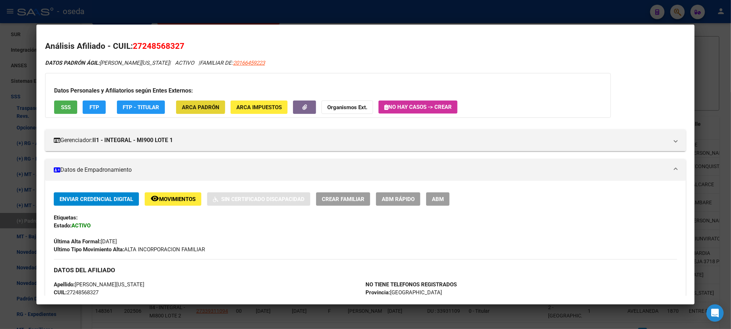
click at [183, 104] on span "ARCA Padrón" at bounding box center [201, 107] width 38 height 6
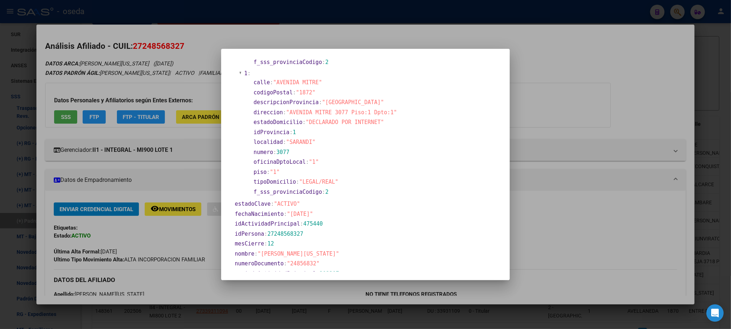
scroll to position [162, 0]
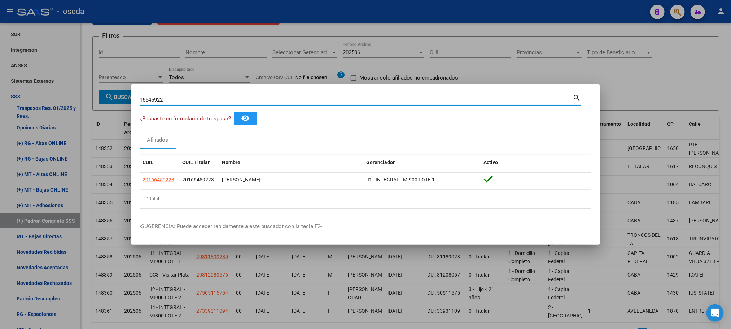
drag, startPoint x: 192, startPoint y: 101, endPoint x: 0, endPoint y: 137, distance: 195.4
click at [0, 137] on div "16645922 Buscar (apellido, dni, cuil, nro traspaso, cuit, obra social) search ¿…" at bounding box center [365, 164] width 731 height 329
paste input "23215227"
type input "23215227"
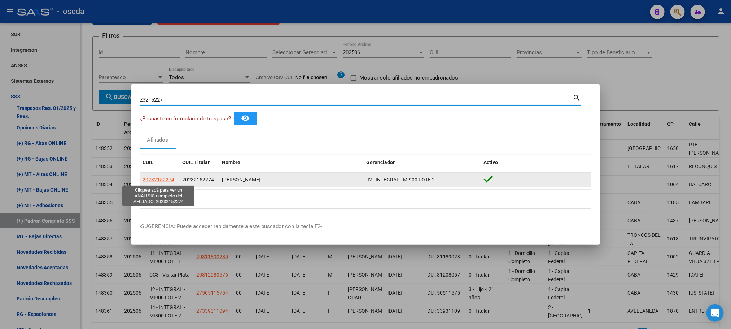
click at [168, 179] on span "20232152274" at bounding box center [159, 180] width 32 height 6
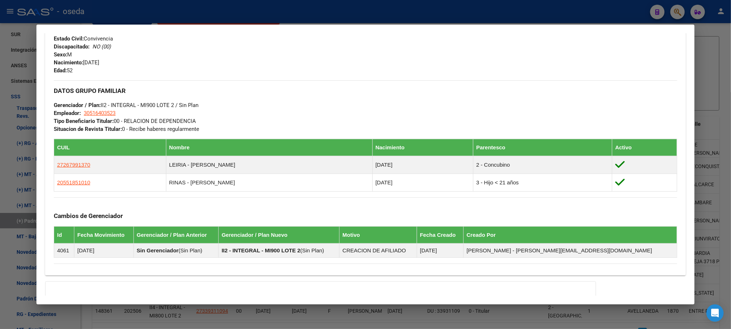
scroll to position [342, 0]
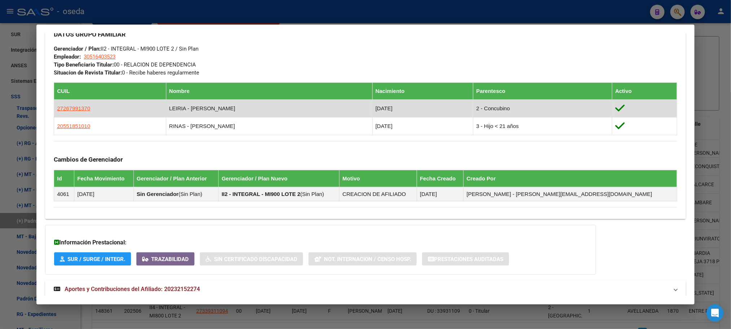
click at [85, 107] on td "27267991370" at bounding box center [110, 108] width 112 height 18
click at [79, 107] on span "27267991370" at bounding box center [73, 108] width 33 height 6
type textarea "27267991370"
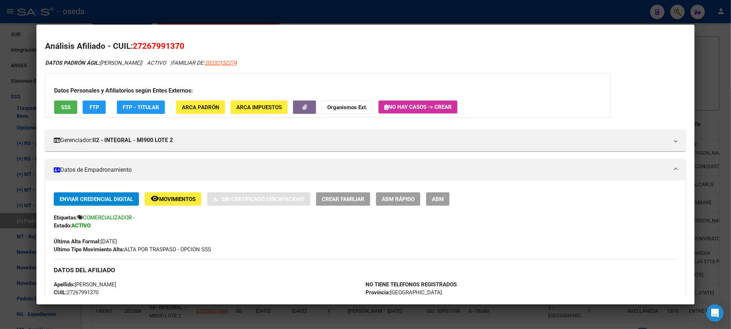
click at [203, 107] on span "ARCA Padrón" at bounding box center [201, 107] width 38 height 6
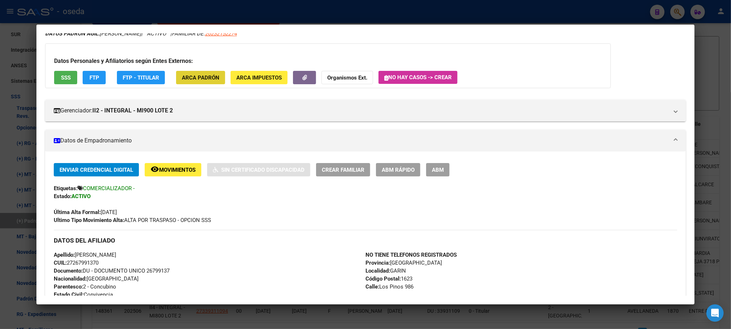
scroll to position [0, 0]
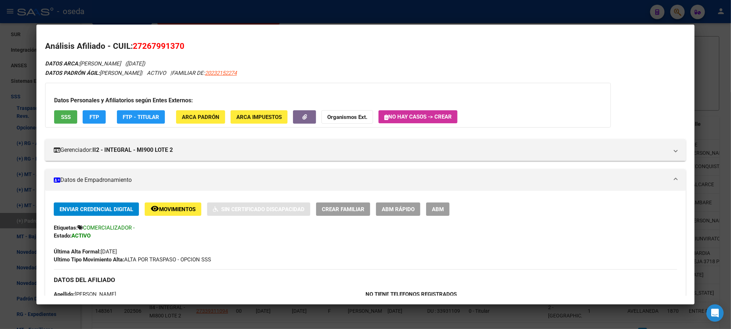
drag, startPoint x: 139, startPoint y: 46, endPoint x: 175, endPoint y: 46, distance: 36.8
click at [175, 46] on span "27267991370" at bounding box center [159, 45] width 52 height 9
copy span "26799137"
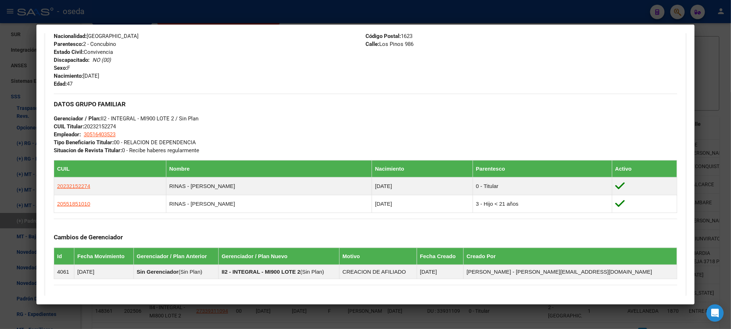
scroll to position [325, 0]
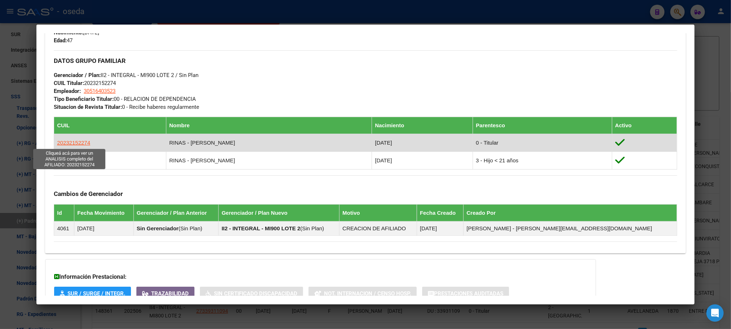
click at [71, 142] on span "20232152274" at bounding box center [73, 142] width 33 height 6
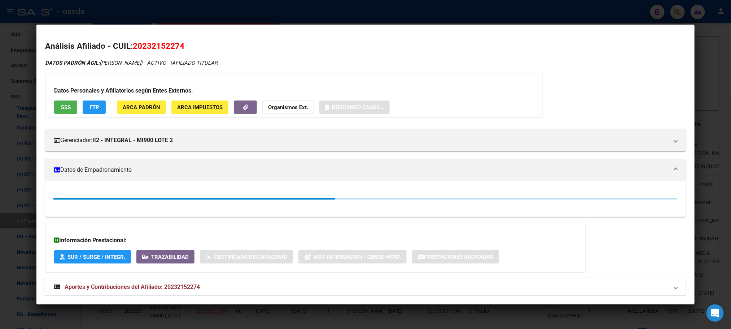
click at [148, 49] on span "20232152274" at bounding box center [159, 45] width 52 height 9
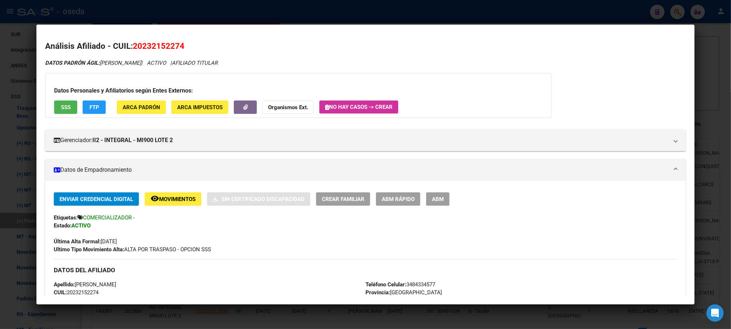
copy span "20232152274"
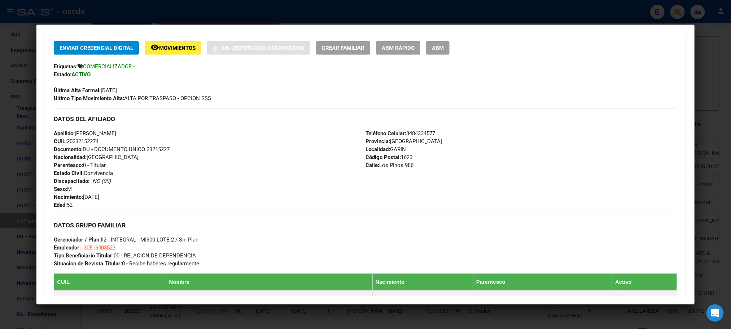
scroll to position [217, 0]
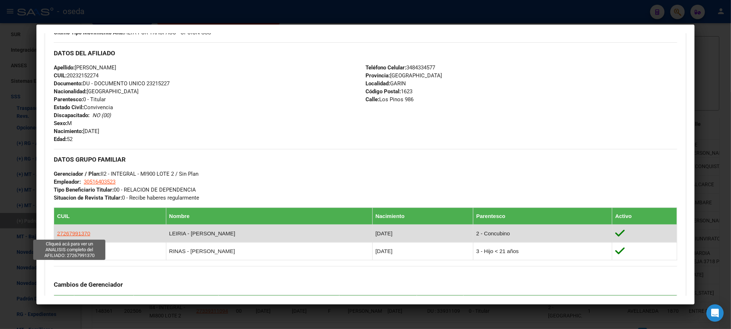
click at [70, 235] on span "27267991370" at bounding box center [73, 233] width 33 height 6
type textarea "27267991370"
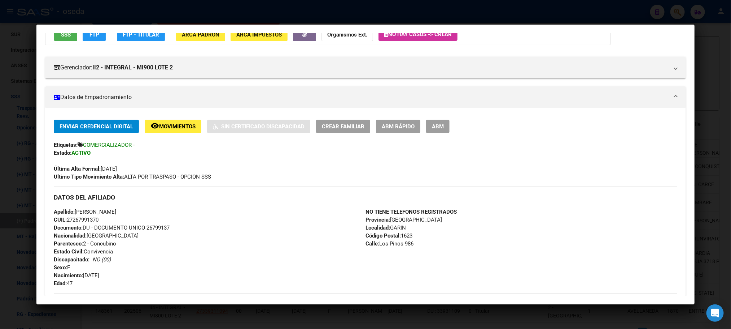
scroll to position [162, 0]
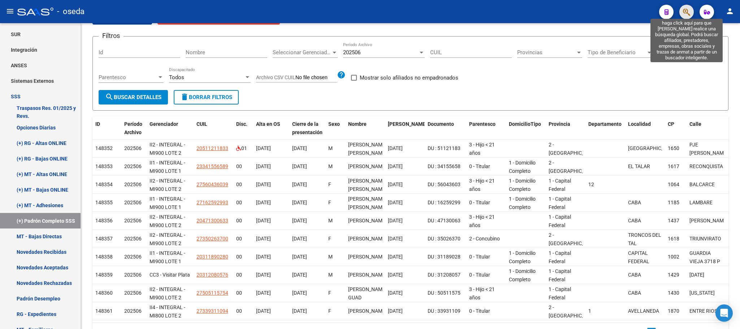
click at [688, 12] on icon "button" at bounding box center [686, 12] width 7 height 8
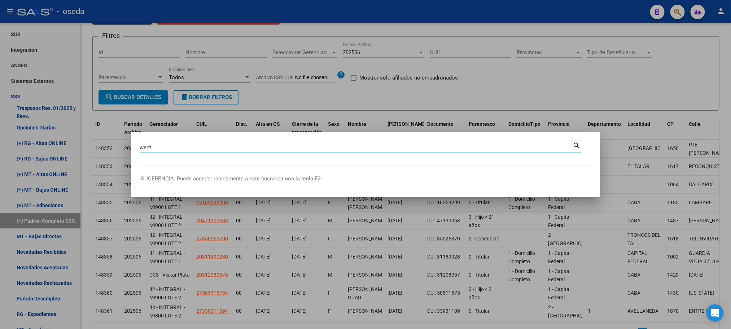
type input "went"
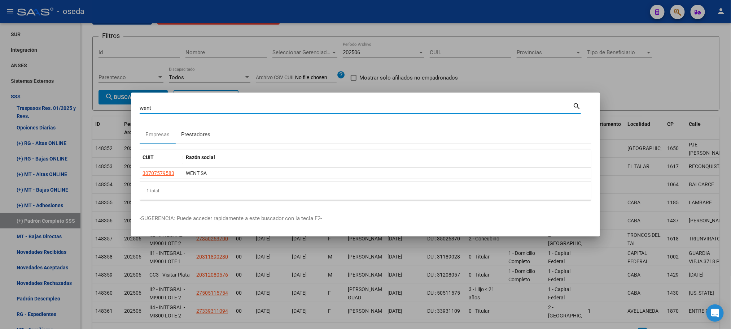
click at [193, 135] on div "Prestadores" at bounding box center [195, 134] width 29 height 8
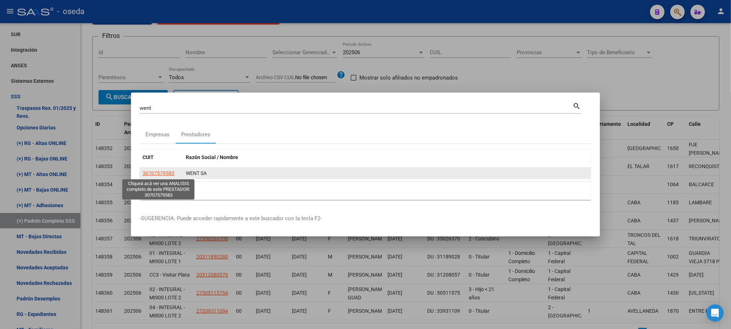
click at [166, 174] on span "30707579583" at bounding box center [159, 173] width 32 height 6
type textarea "30707579583"
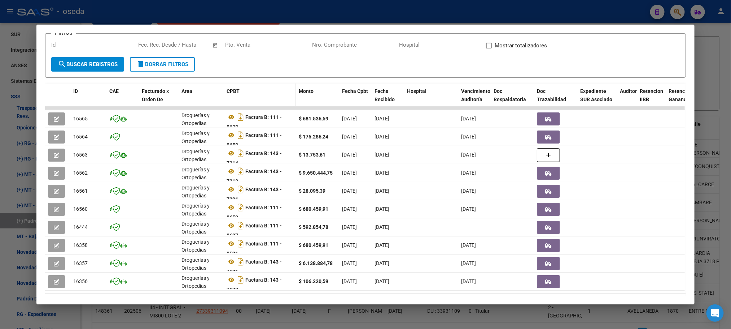
scroll to position [108, 0]
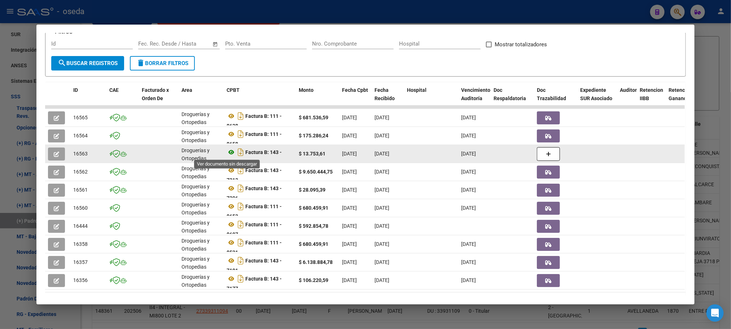
click at [227, 152] on icon at bounding box center [231, 152] width 9 height 9
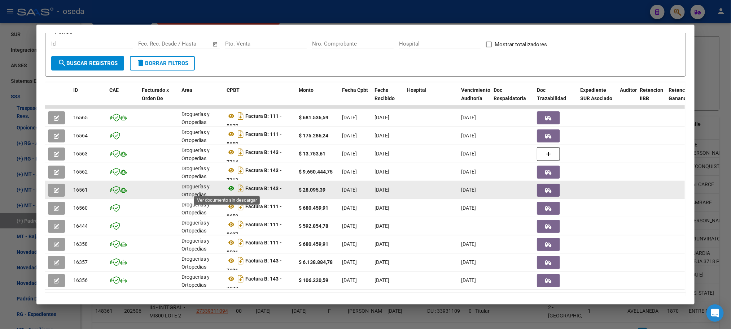
click at [229, 190] on icon at bounding box center [231, 188] width 9 height 9
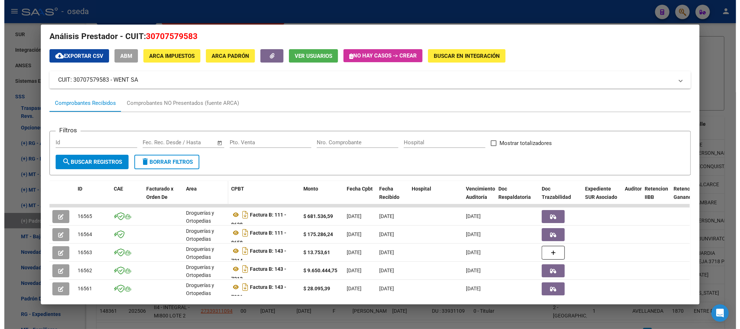
scroll to position [0, 0]
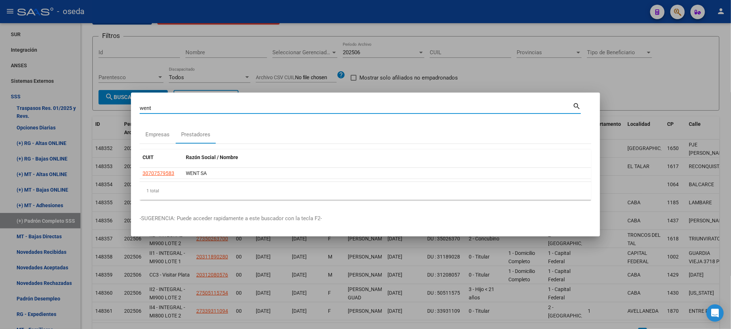
drag, startPoint x: 427, startPoint y: 107, endPoint x: 36, endPoint y: 107, distance: 390.6
click at [36, 107] on div "went Buscar (apellido, dni, cuil, nro traspaso, cuit, obra social) search Empre…" at bounding box center [365, 164] width 731 height 329
type input "ortopedia"
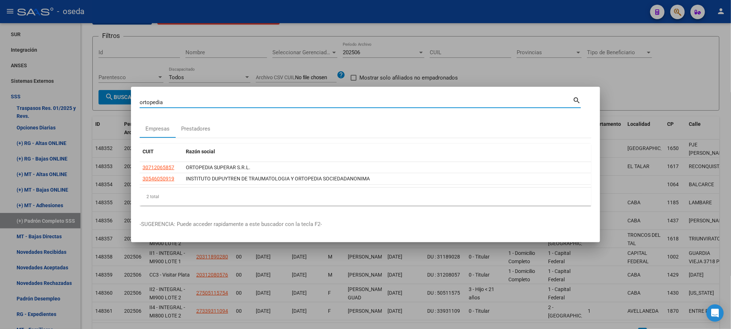
drag, startPoint x: 181, startPoint y: 100, endPoint x: 118, endPoint y: 100, distance: 63.2
click at [118, 100] on div "ortopedia Buscar (apellido, dni, cuil, nro traspaso, cuit, obra social) search …" at bounding box center [365, 164] width 731 height 329
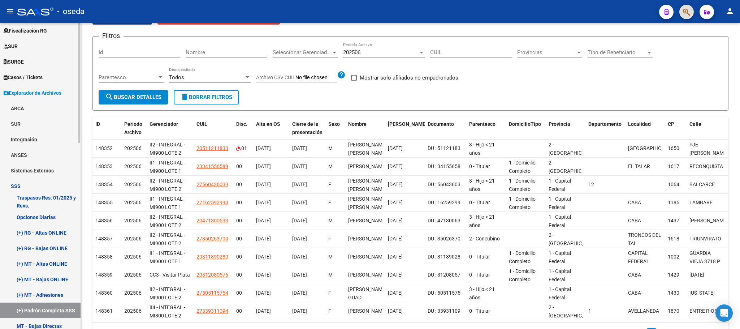
scroll to position [86, 0]
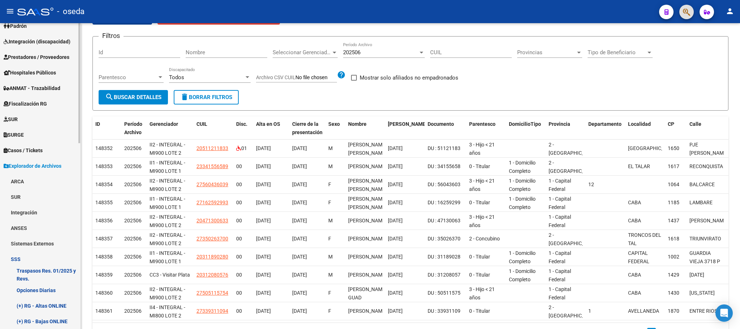
click at [24, 58] on span "Prestadores / Proveedores" at bounding box center [37, 57] width 66 height 8
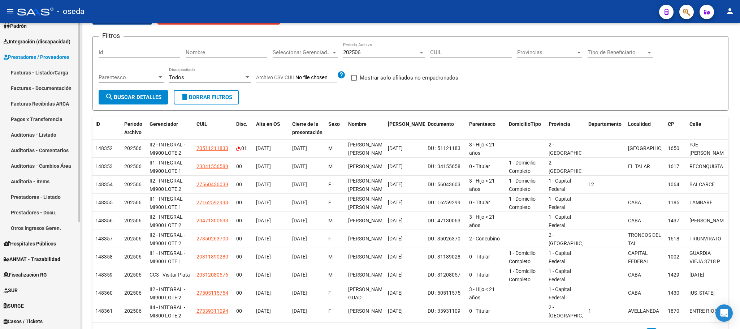
click at [31, 75] on link "Facturas - Listado/Carga" at bounding box center [40, 73] width 81 height 16
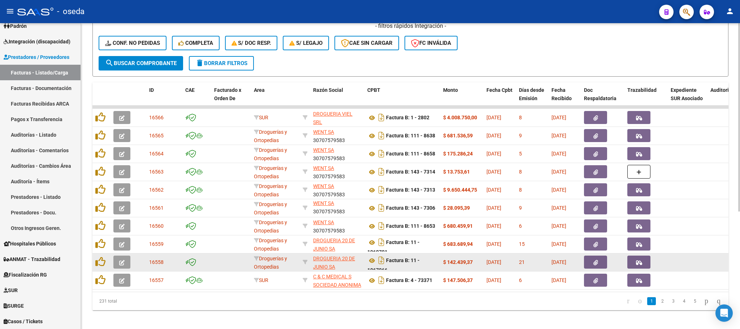
scroll to position [191, 0]
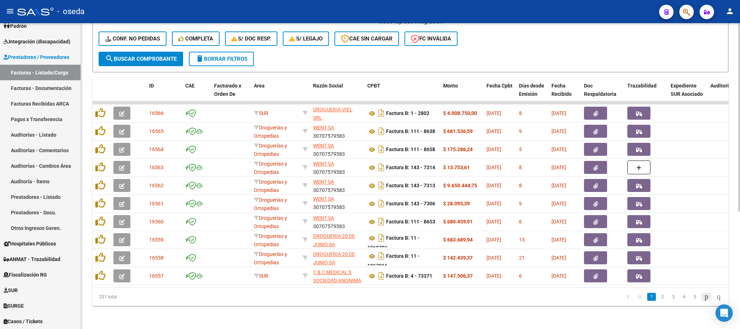
click at [703, 297] on icon "go to next page" at bounding box center [706, 296] width 6 height 9
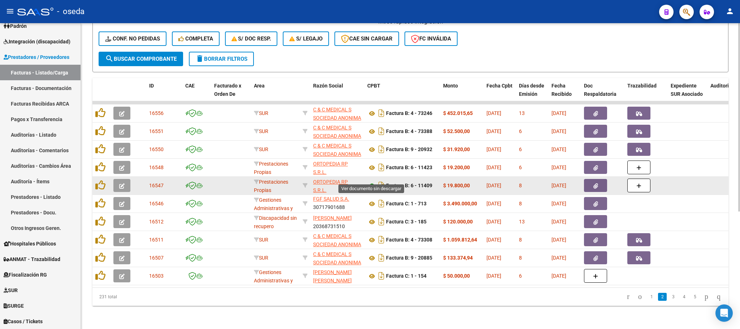
click at [372, 181] on icon at bounding box center [371, 185] width 9 height 9
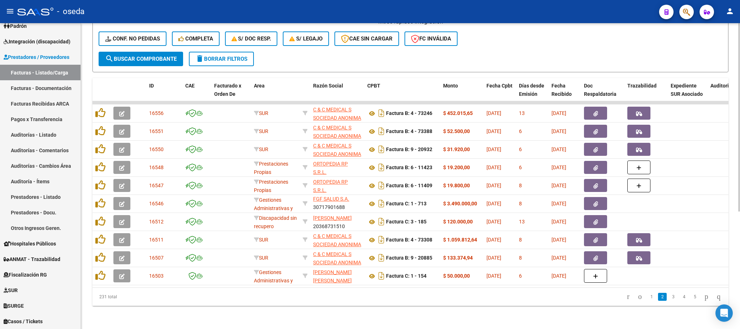
click at [499, 38] on div "- filtros rápidos Integración - Conf. no pedidas Completa S/ Doc Resp. S/ legaj…" at bounding box center [411, 35] width 624 height 34
